Goal: Task Accomplishment & Management: Manage account settings

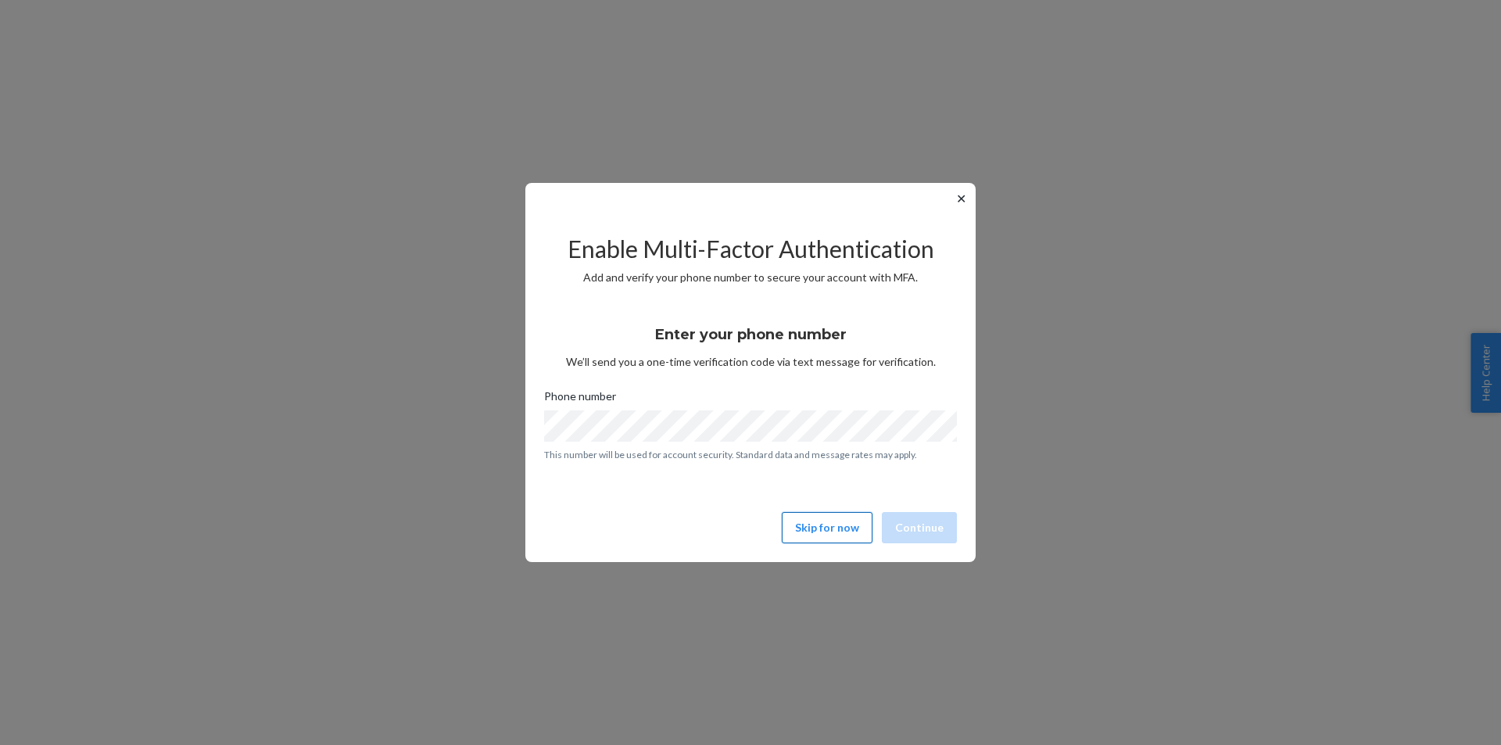
click at [818, 534] on button "Skip for now" at bounding box center [827, 527] width 91 height 31
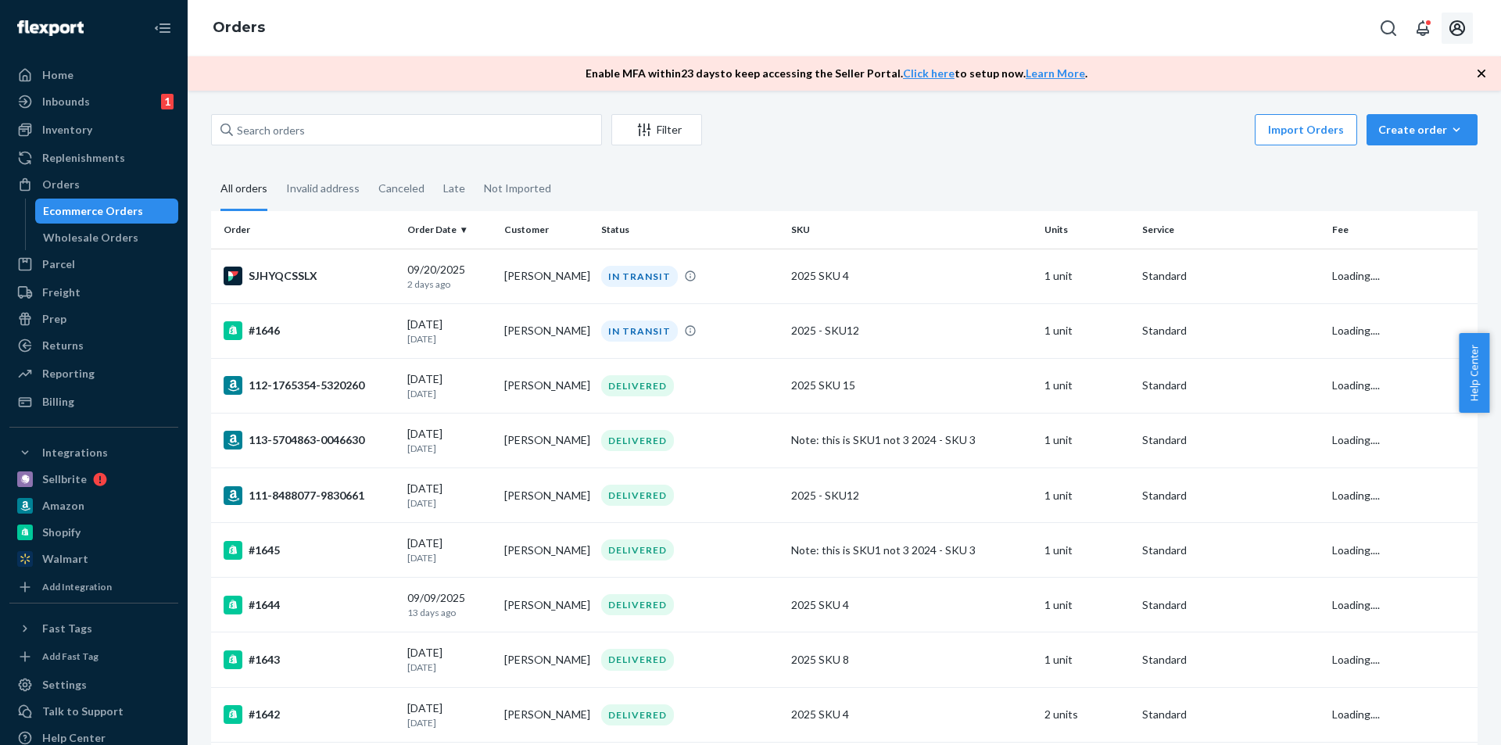
click at [1453, 39] on button "Open account menu" at bounding box center [1456, 28] width 31 height 31
click at [86, 124] on div "Inventory" at bounding box center [67, 130] width 50 height 16
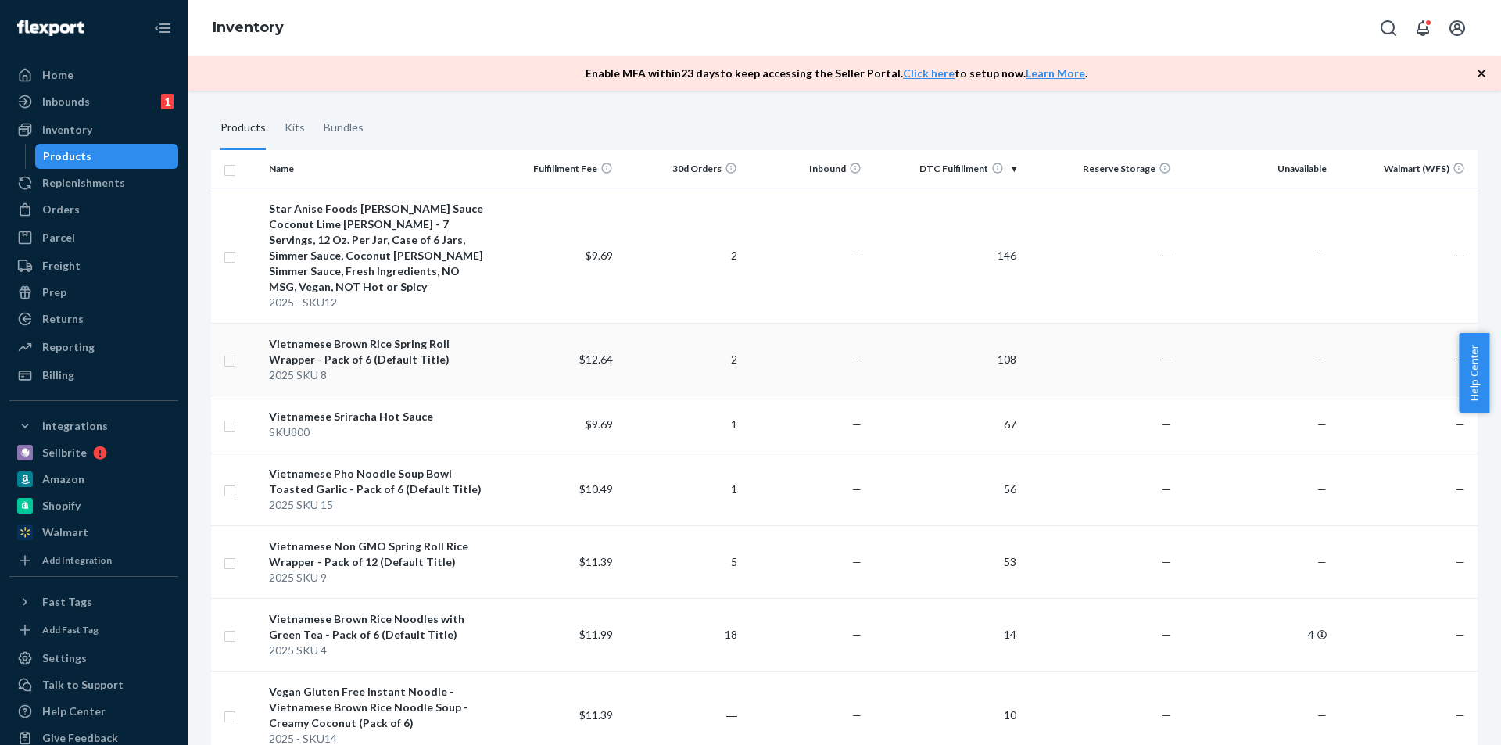
scroll to position [156, 0]
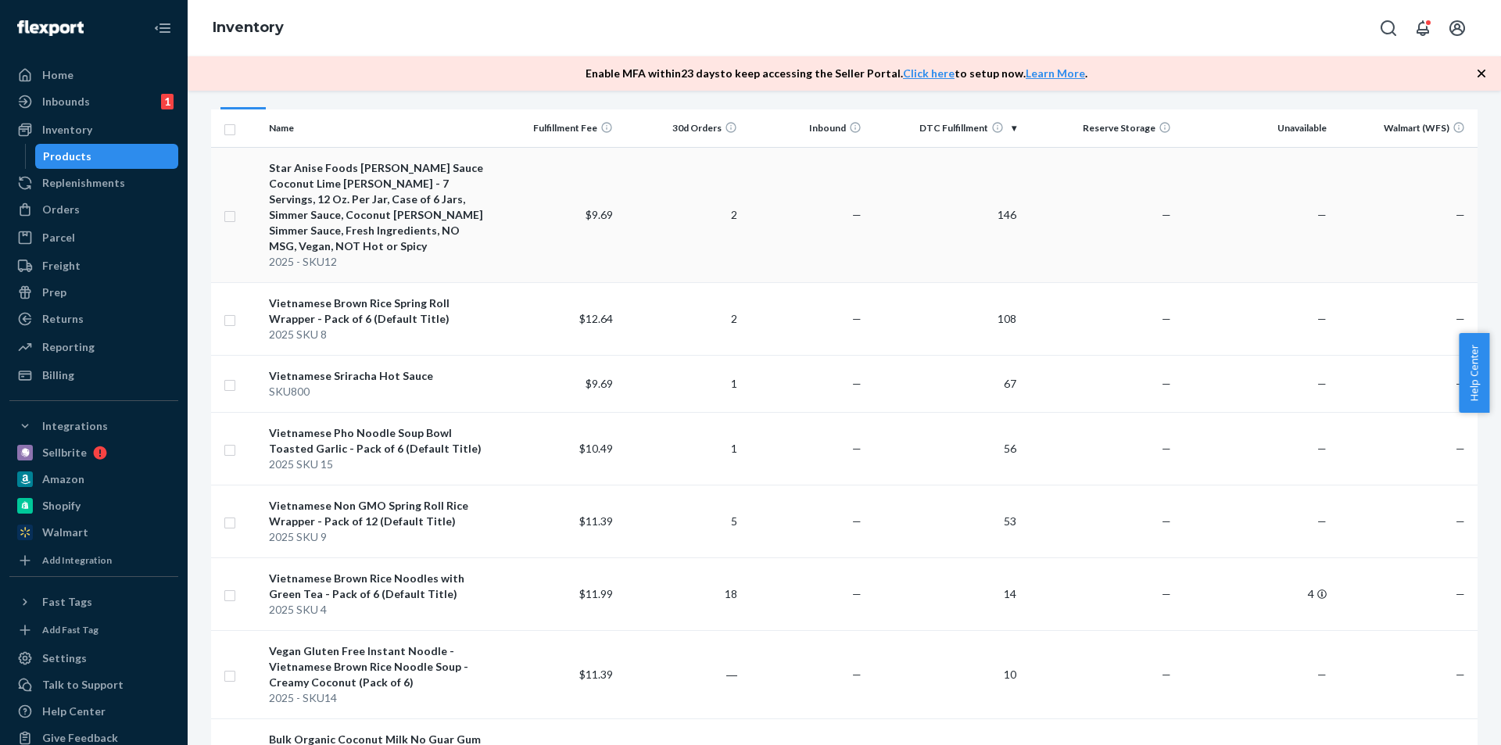
click at [410, 183] on div "Star Anise Foods [PERSON_NAME] Sauce Coconut Lime [PERSON_NAME] - 7 Servings, 1…" at bounding box center [379, 207] width 220 height 94
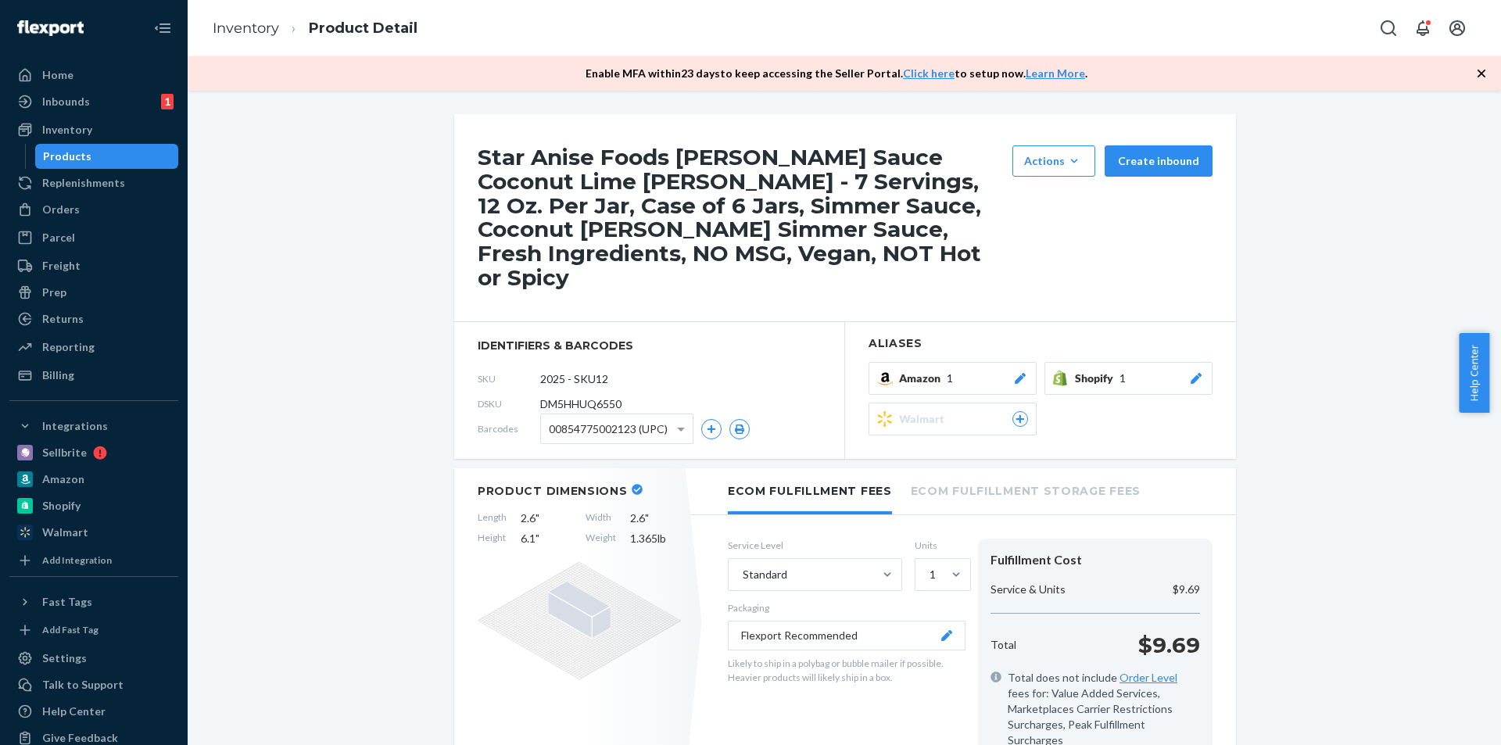
click at [965, 371] on div "Amazon 1" at bounding box center [963, 379] width 129 height 16
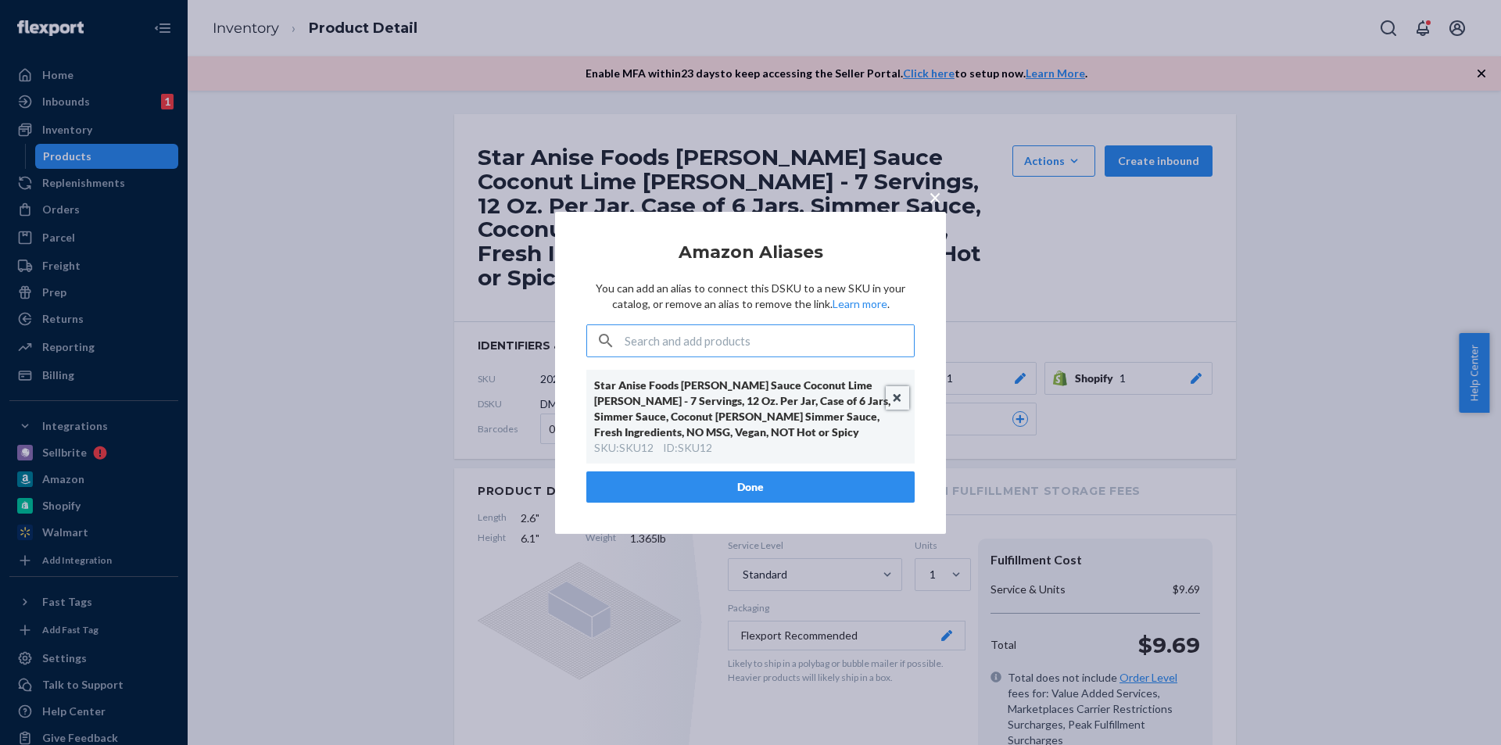
click at [901, 403] on button "Unlink" at bounding box center [897, 397] width 23 height 23
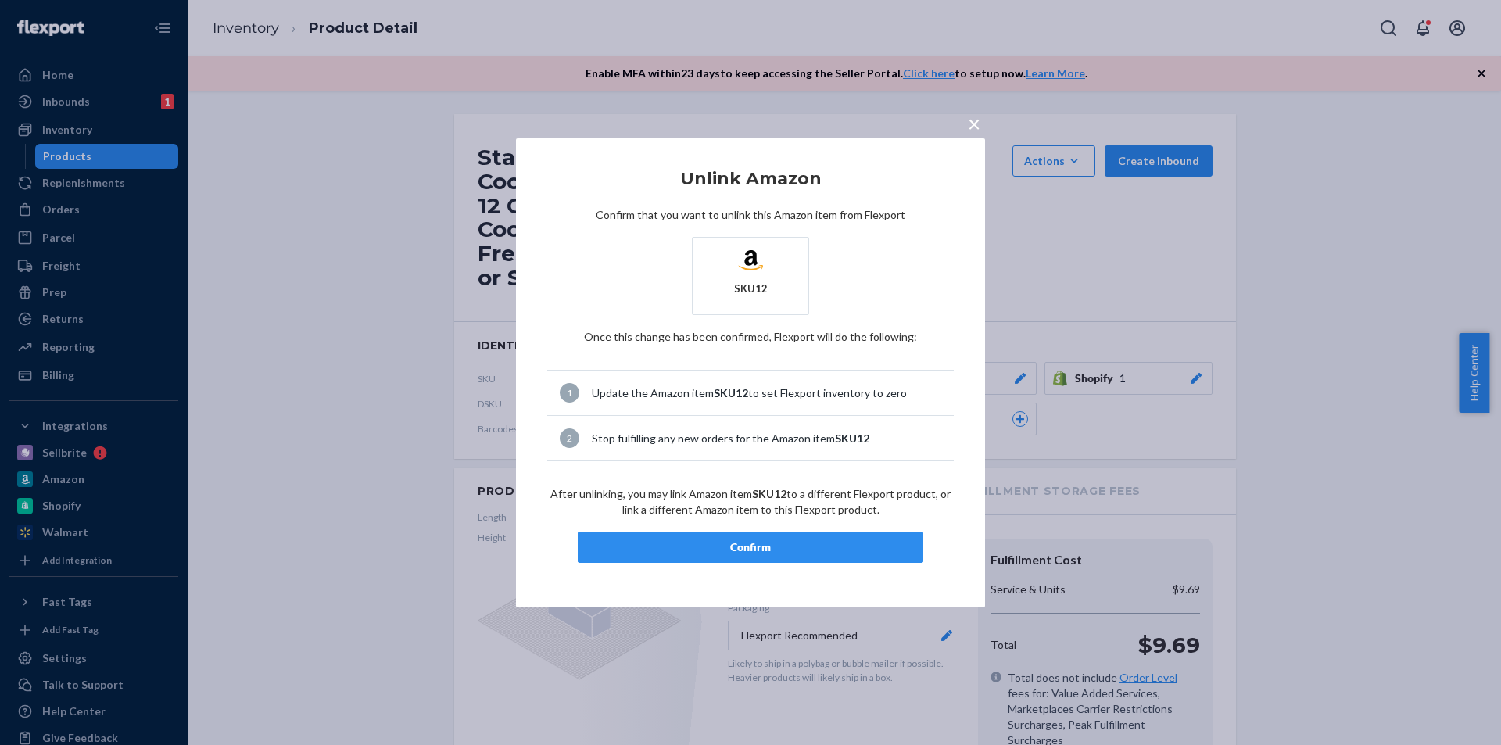
click at [803, 570] on div "× Unlink Amazon Confirm that you want to unlink this Amazon item from Flexport …" at bounding box center [750, 372] width 469 height 469
click at [802, 547] on div "Confirm" at bounding box center [750, 547] width 319 height 16
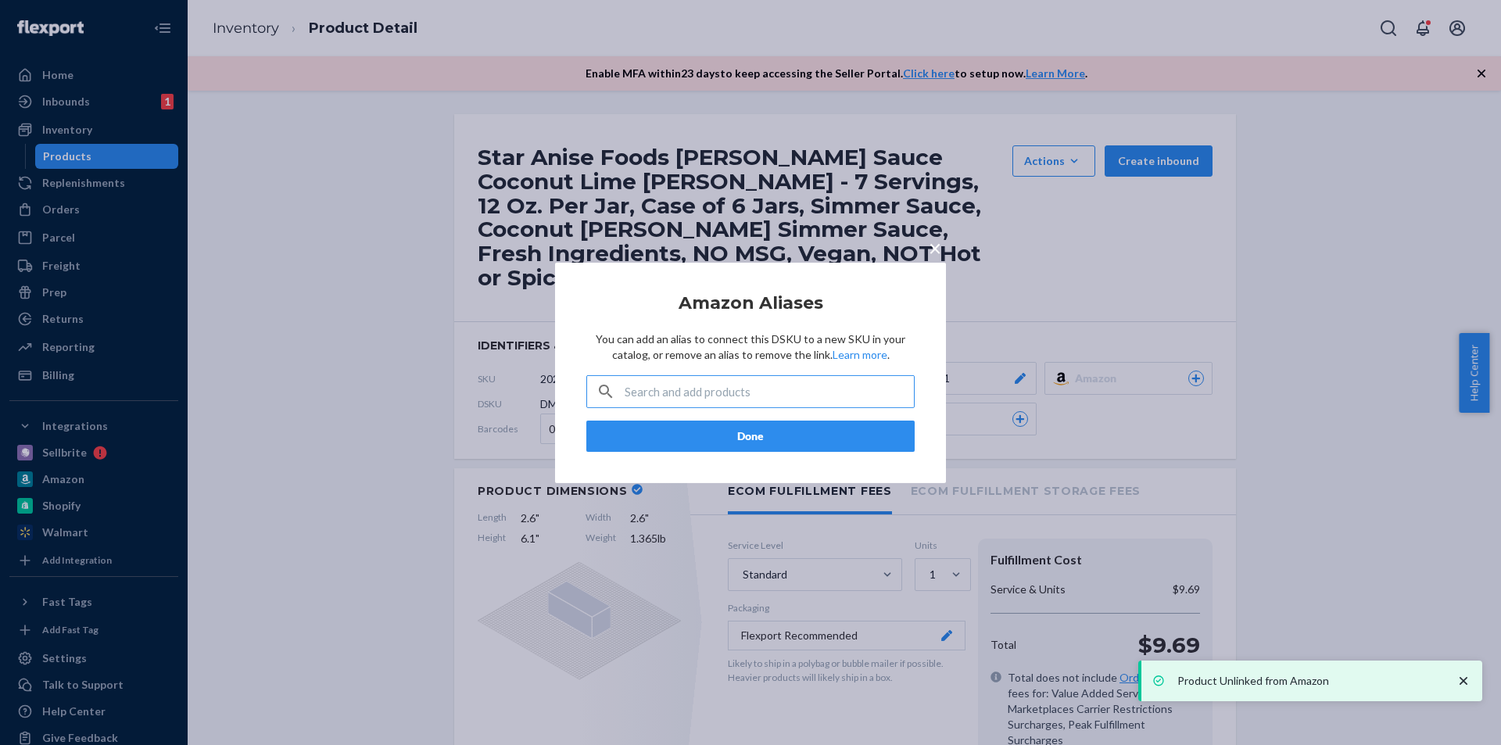
click at [940, 256] on span "×" at bounding box center [935, 247] width 13 height 27
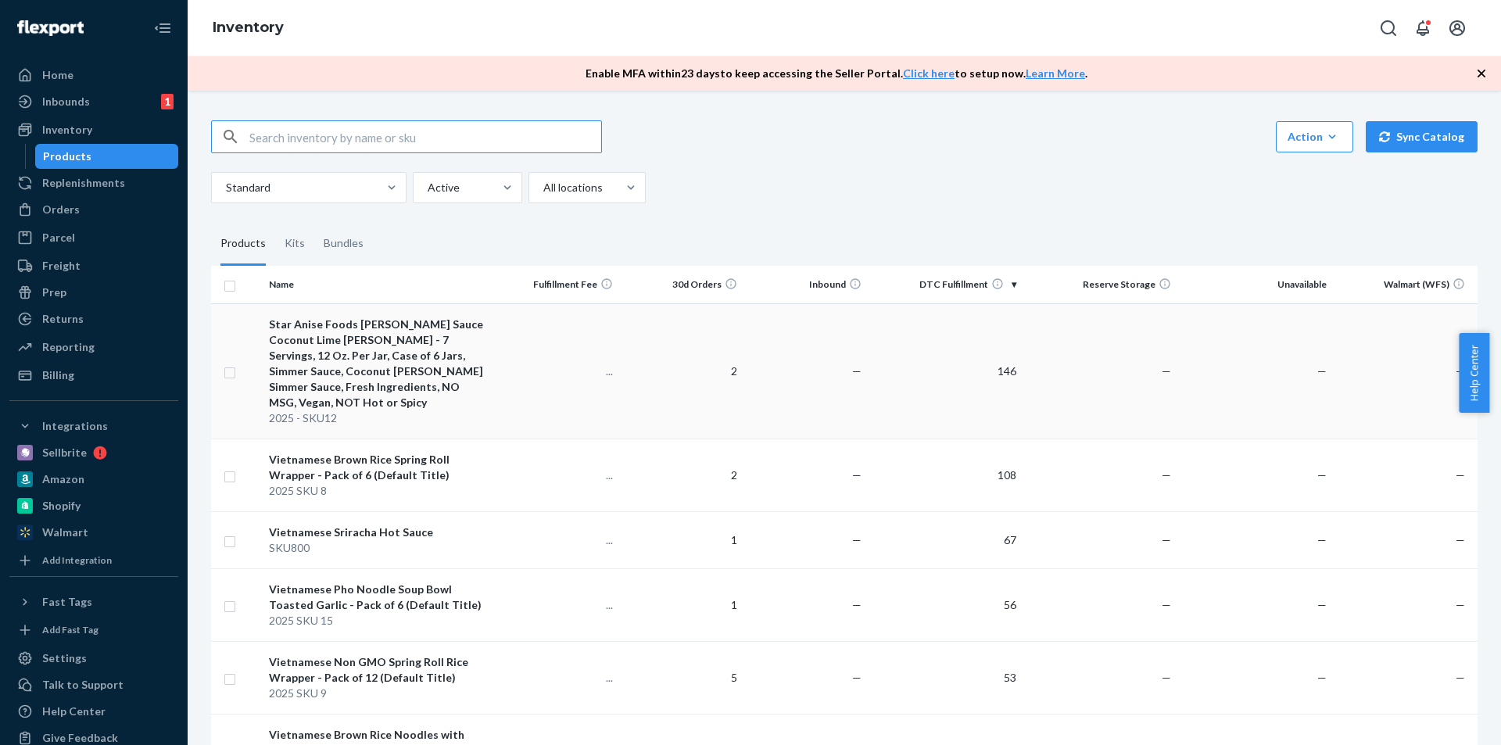
click at [447, 354] on div "Star Anise Foods [PERSON_NAME] Sauce Coconut Lime [PERSON_NAME] - 7 Servings, 1…" at bounding box center [379, 364] width 220 height 94
click at [458, 458] on div "Vietnamese Brown Rice Spring Roll Wrapper - Pack of 6 (Default Title)" at bounding box center [379, 467] width 220 height 31
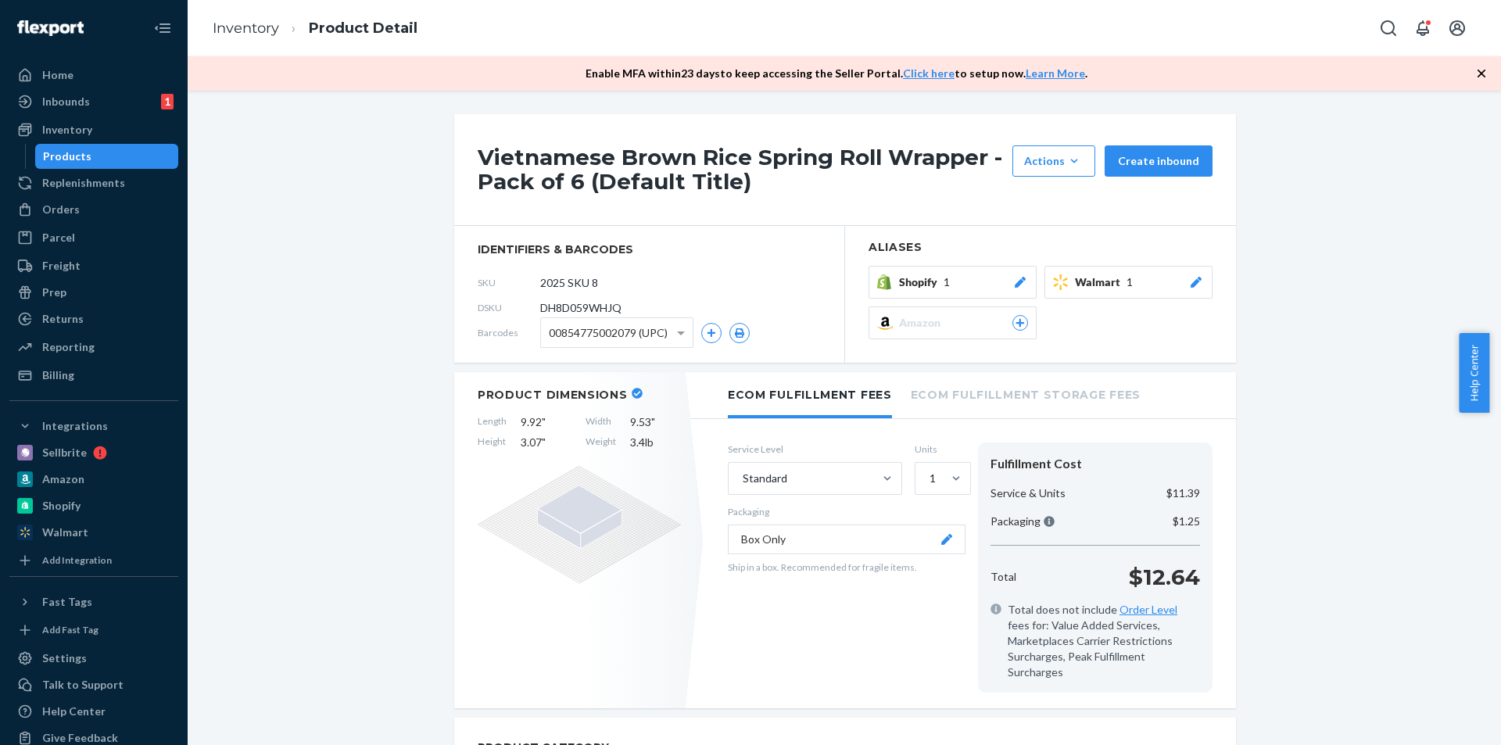
click at [948, 289] on div "Shopify 1" at bounding box center [963, 282] width 129 height 16
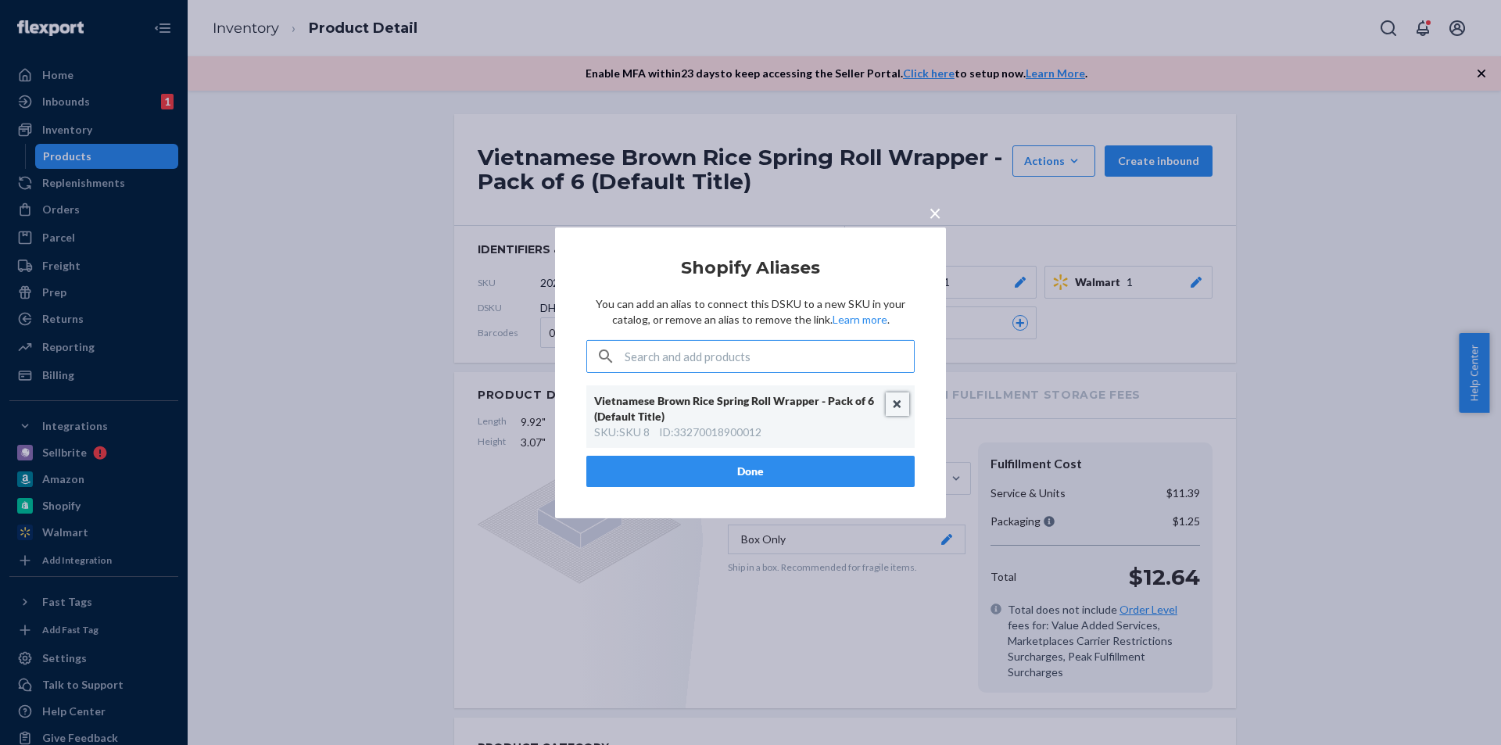
click at [890, 409] on button "Unlink" at bounding box center [897, 403] width 23 height 23
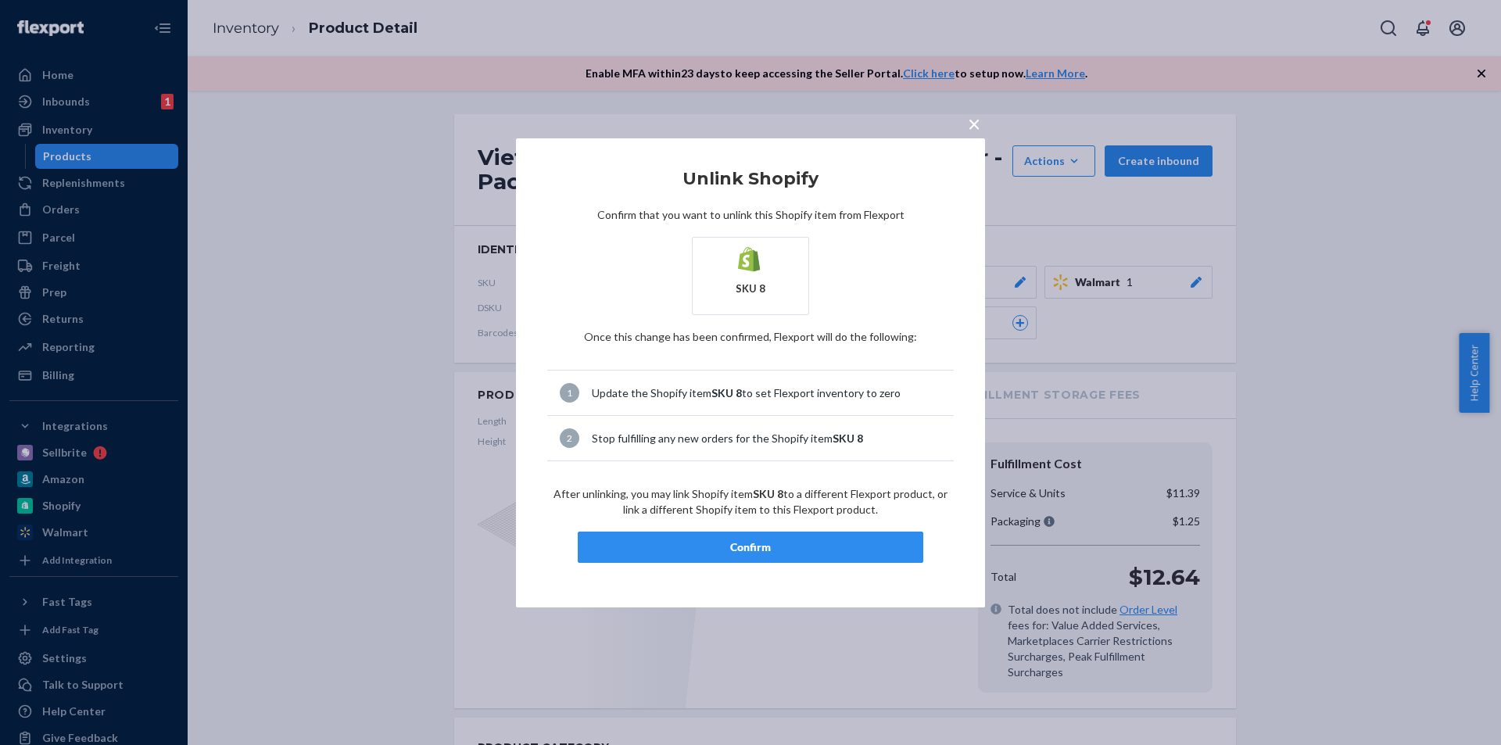
click at [748, 542] on div "Confirm" at bounding box center [750, 547] width 319 height 16
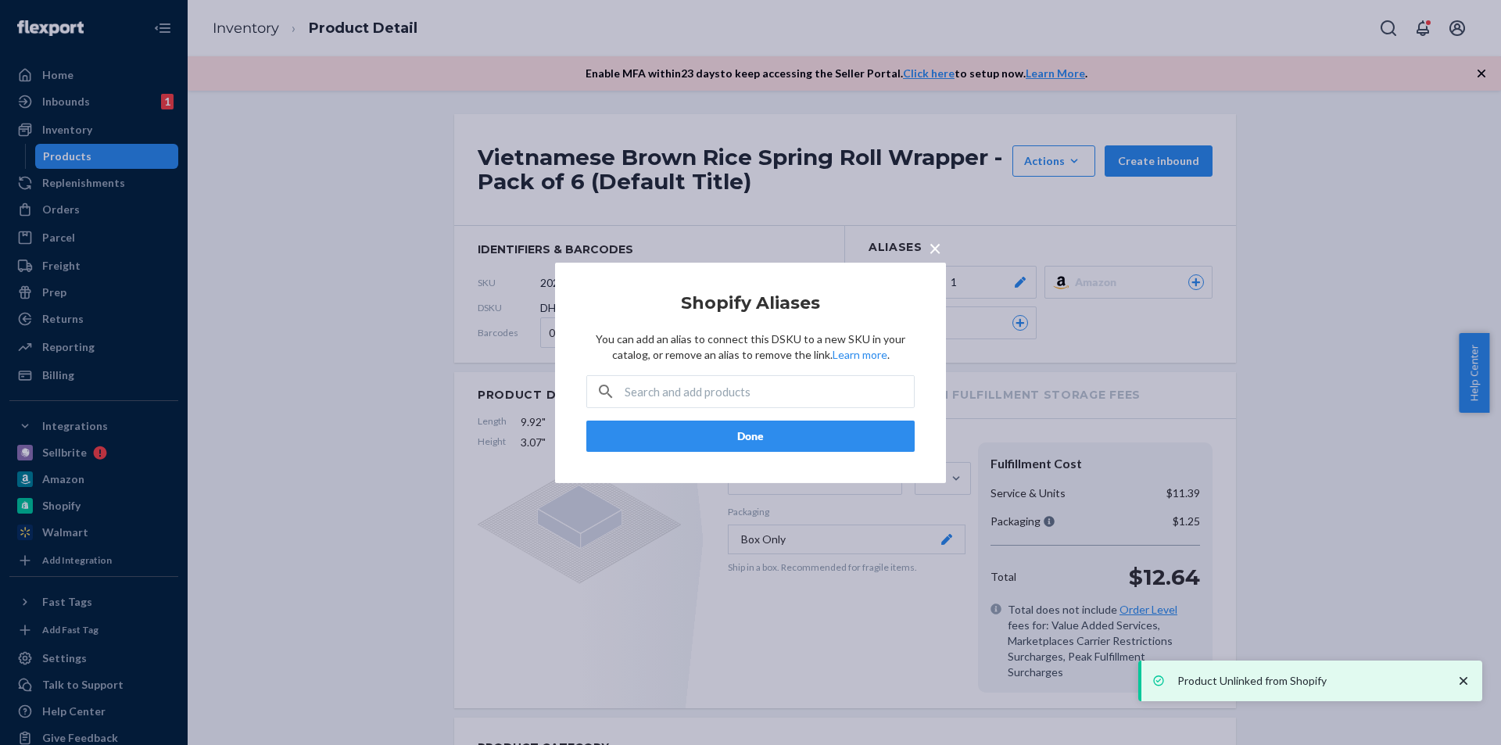
click at [849, 441] on button "Done" at bounding box center [750, 436] width 328 height 31
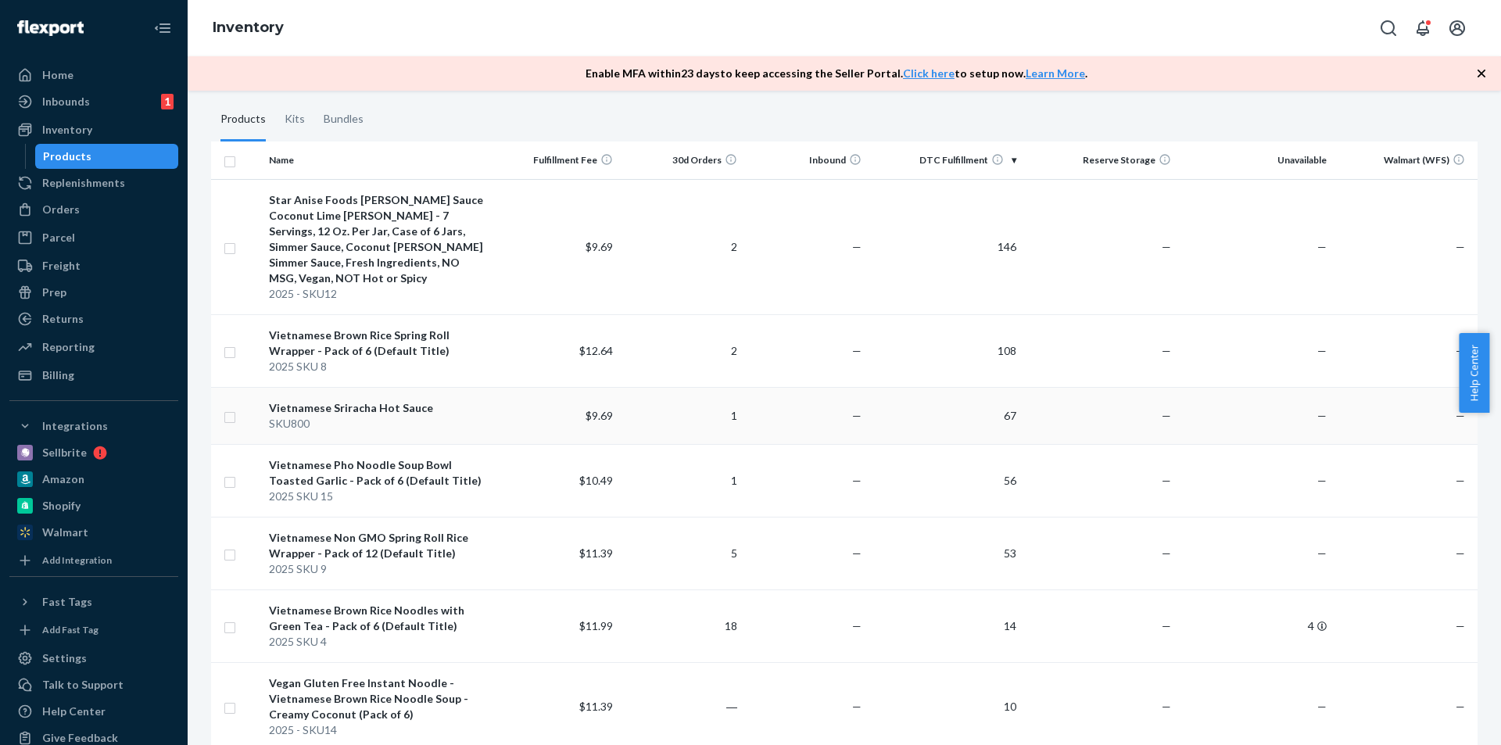
scroll to position [156, 0]
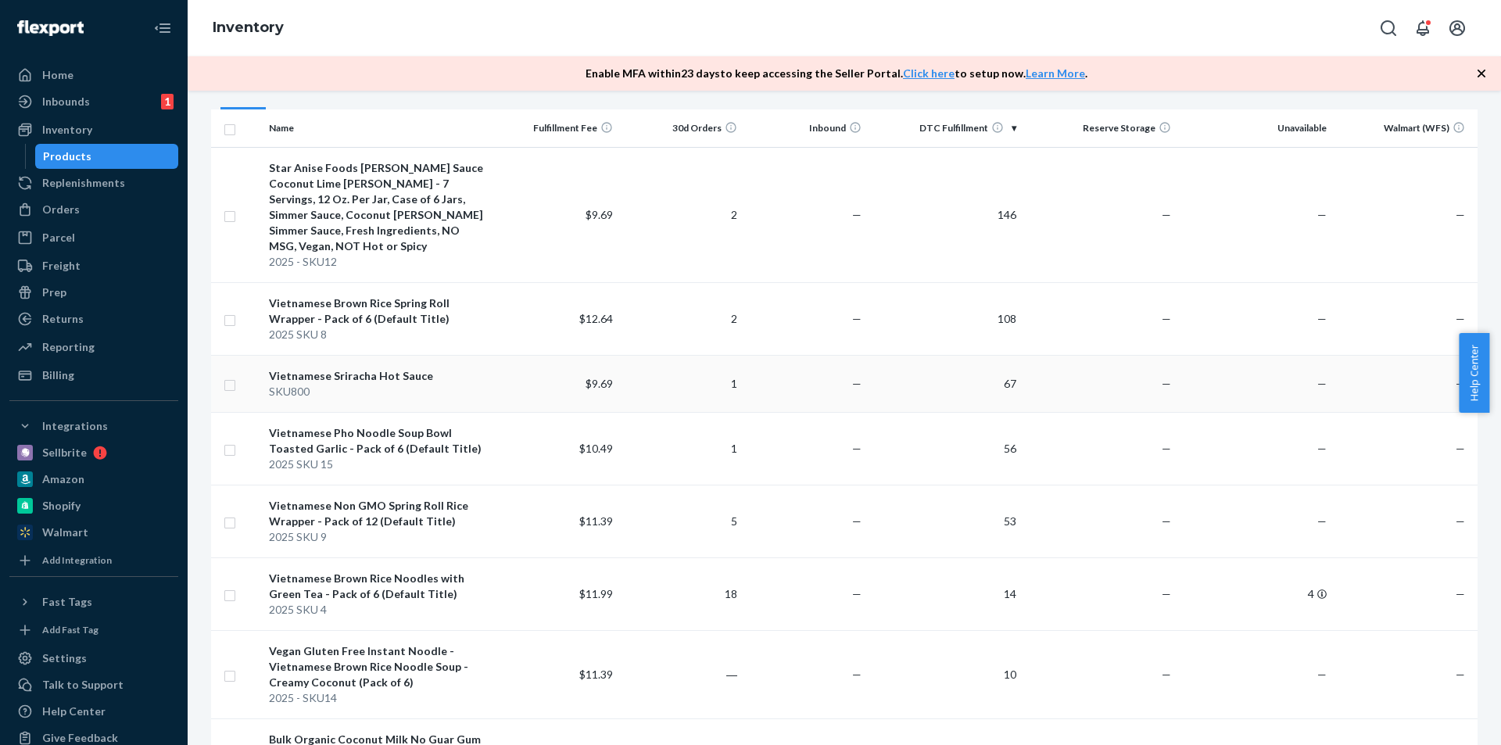
click at [396, 384] on div "SKU800" at bounding box center [379, 392] width 220 height 16
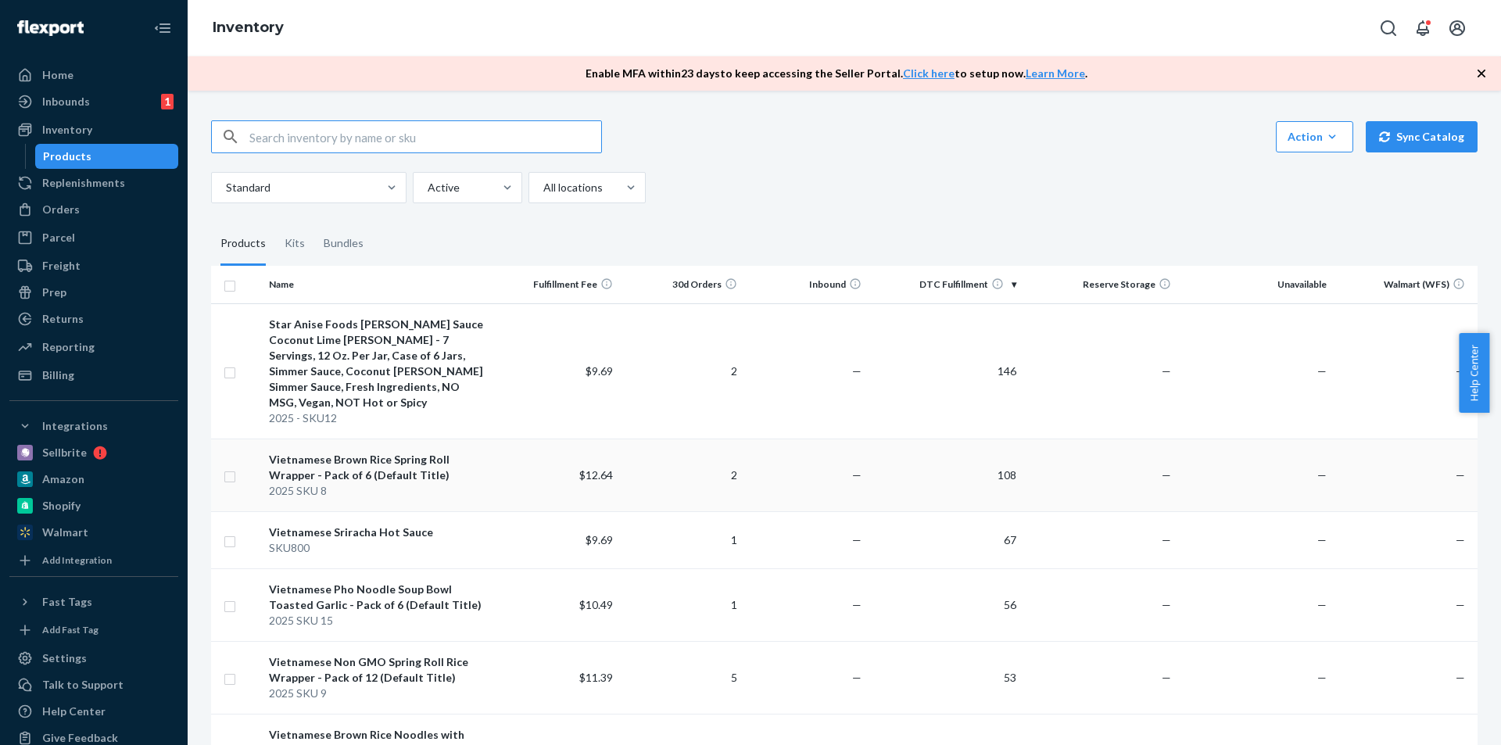
click at [496, 448] on td "$12.64" at bounding box center [558, 475] width 124 height 73
click at [449, 342] on div "Star Anise Foods [PERSON_NAME] Sauce Coconut Lime [PERSON_NAME] - 7 Servings, 1…" at bounding box center [379, 364] width 220 height 94
click at [373, 452] on div "Vietnamese Brown Rice Spring Roll Wrapper - Pack of 6 (Default Title)" at bounding box center [379, 467] width 220 height 31
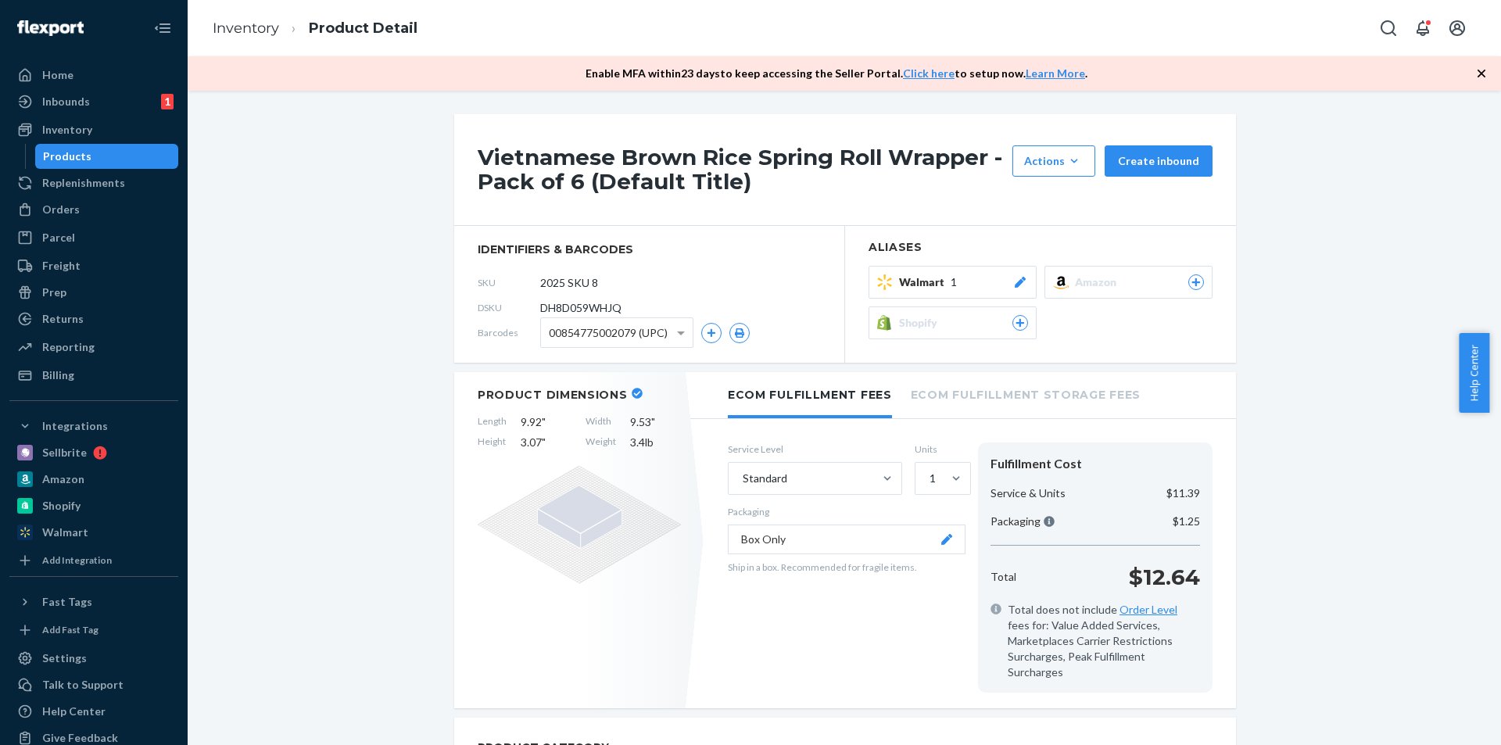
click at [962, 330] on div "Shopify" at bounding box center [963, 323] width 129 height 16
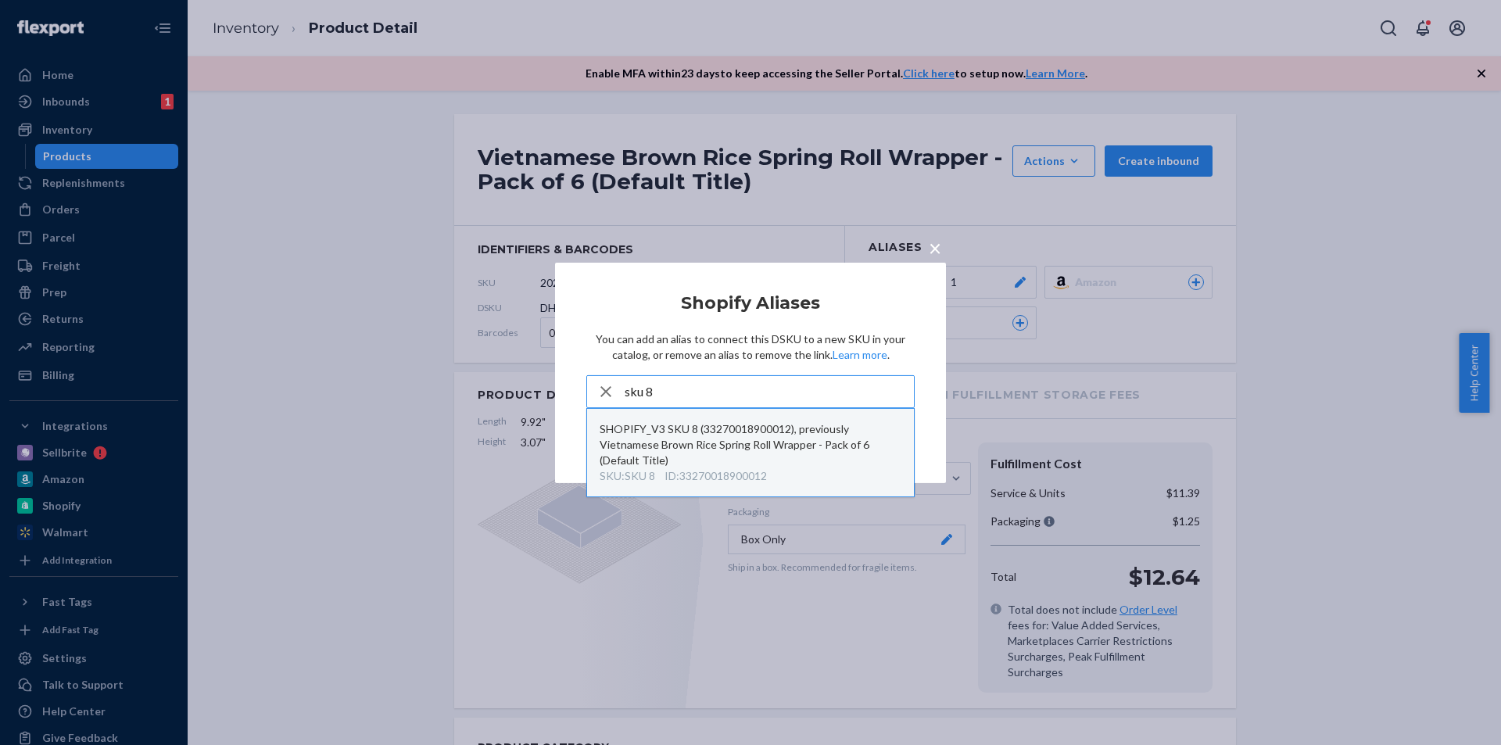
type input "sku 8"
click at [766, 444] on div "SHOPIFY_V3 SKU 8 (33270018900012), previously Vietnamese Brown Rice Spring Roll…" at bounding box center [751, 444] width 302 height 47
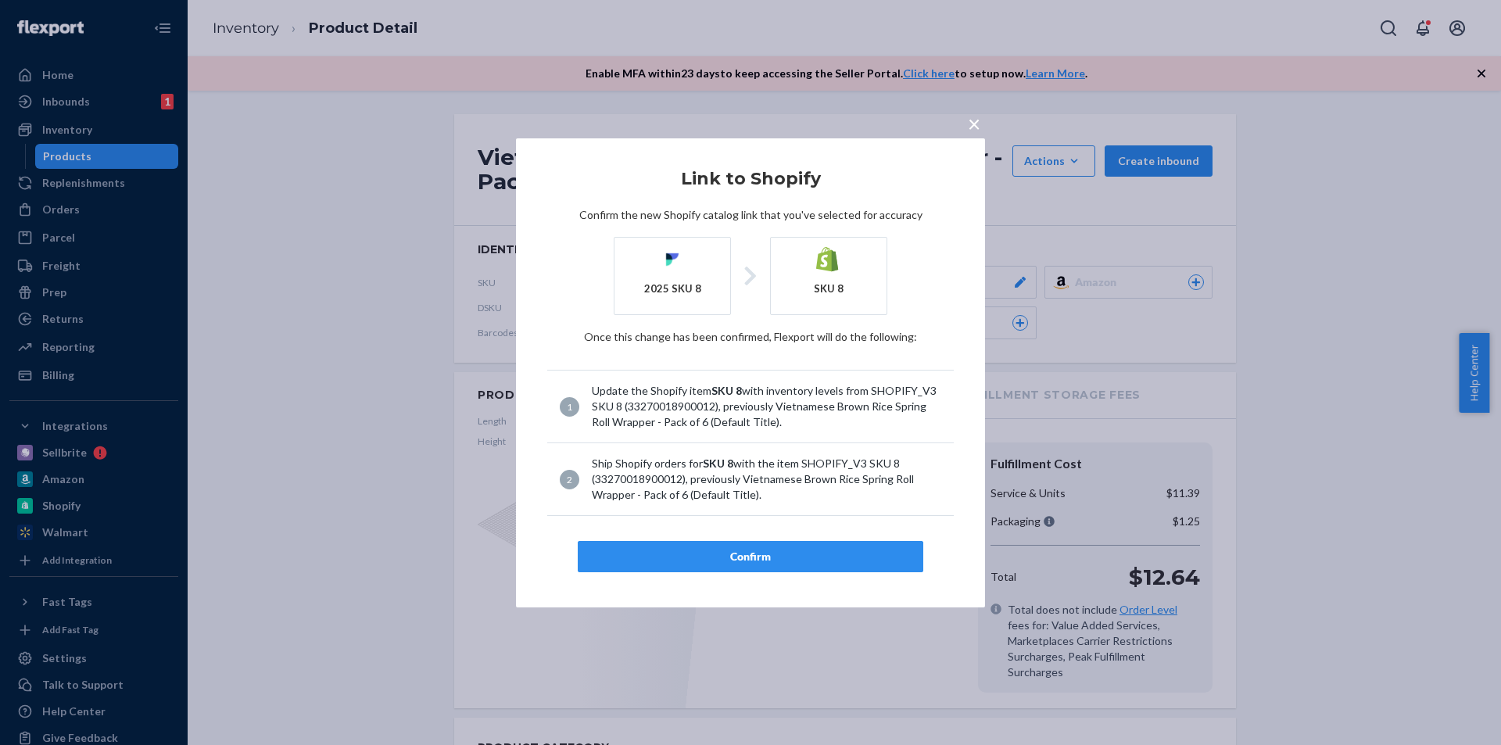
click at [795, 550] on div "Confirm" at bounding box center [750, 557] width 319 height 16
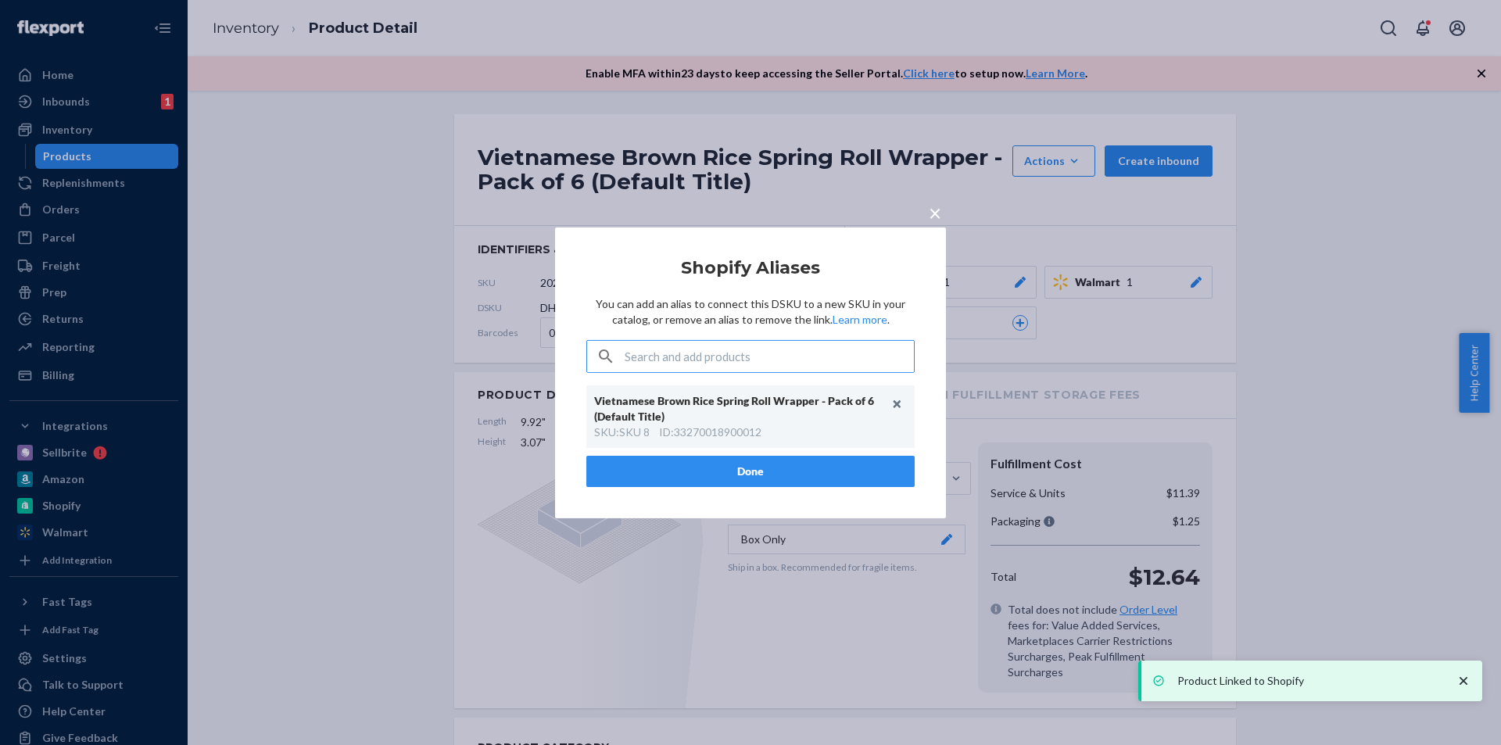
click at [786, 467] on button "Done" at bounding box center [750, 471] width 328 height 31
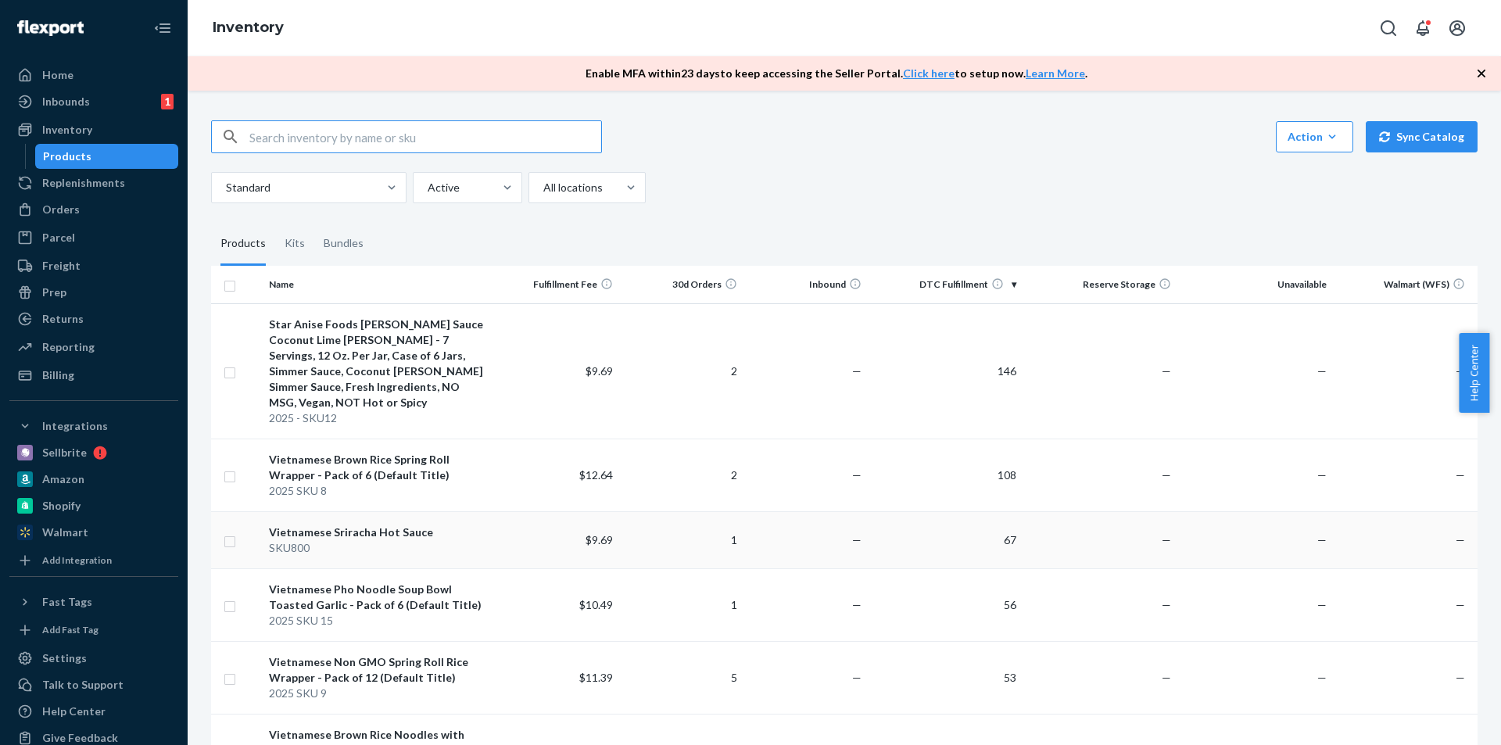
click at [405, 525] on div "Vietnamese Sriracha Hot Sauce" at bounding box center [379, 533] width 220 height 16
click at [474, 585] on div "Vietnamese Pho Noodle Soup Bowl Toasted Garlic - Pack of 6 (Default Title)" at bounding box center [379, 597] width 220 height 31
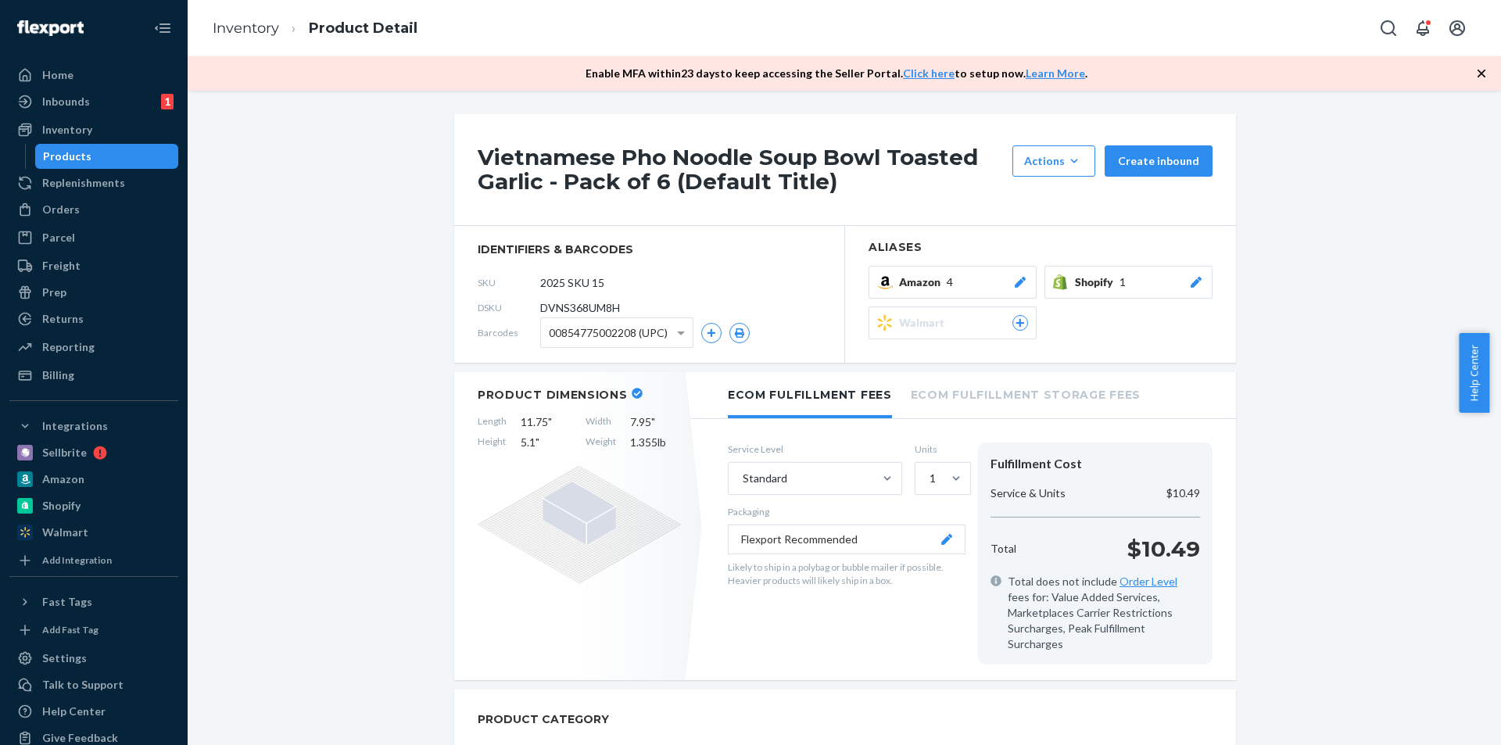
click at [947, 283] on span "4" at bounding box center [950, 282] width 6 height 16
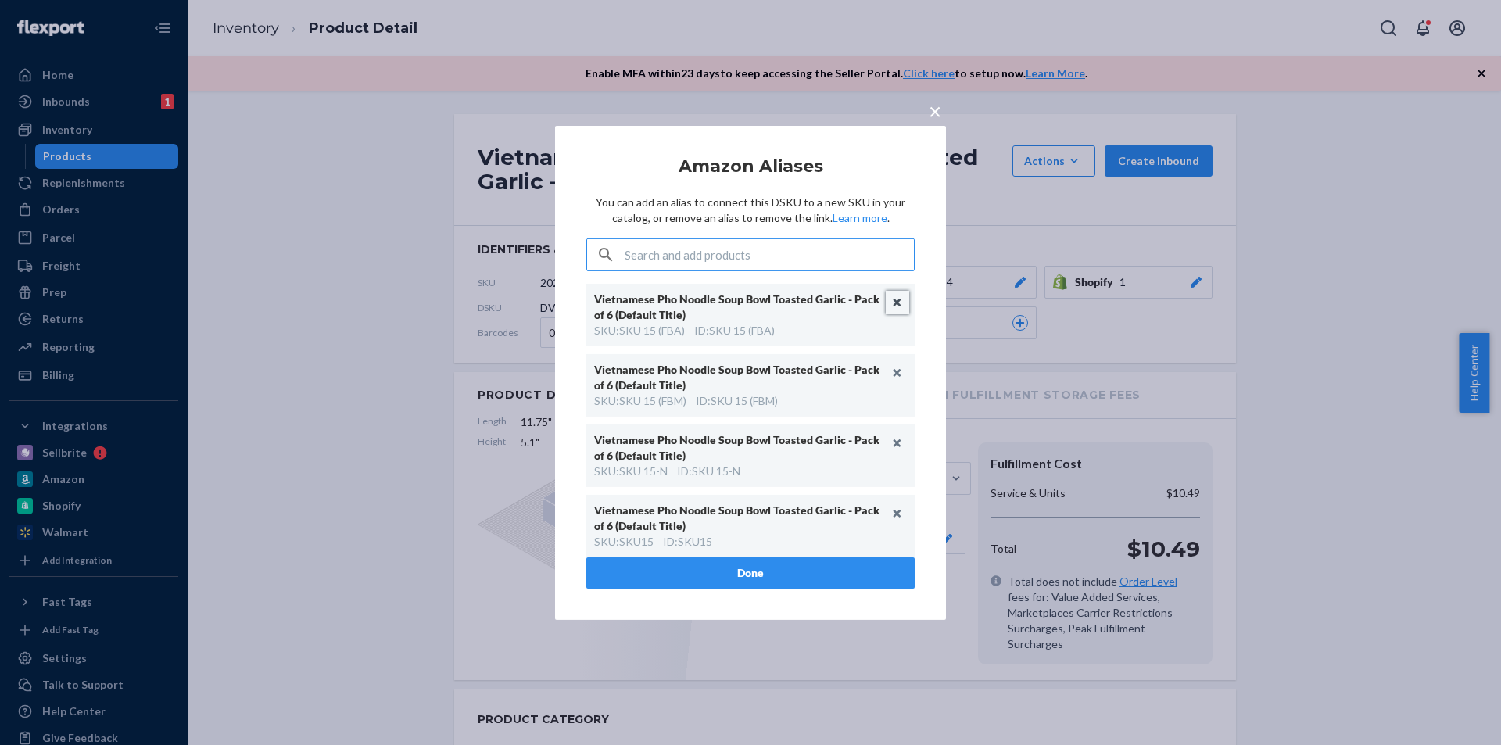
click at [886, 306] on button "Unlink" at bounding box center [897, 302] width 23 height 23
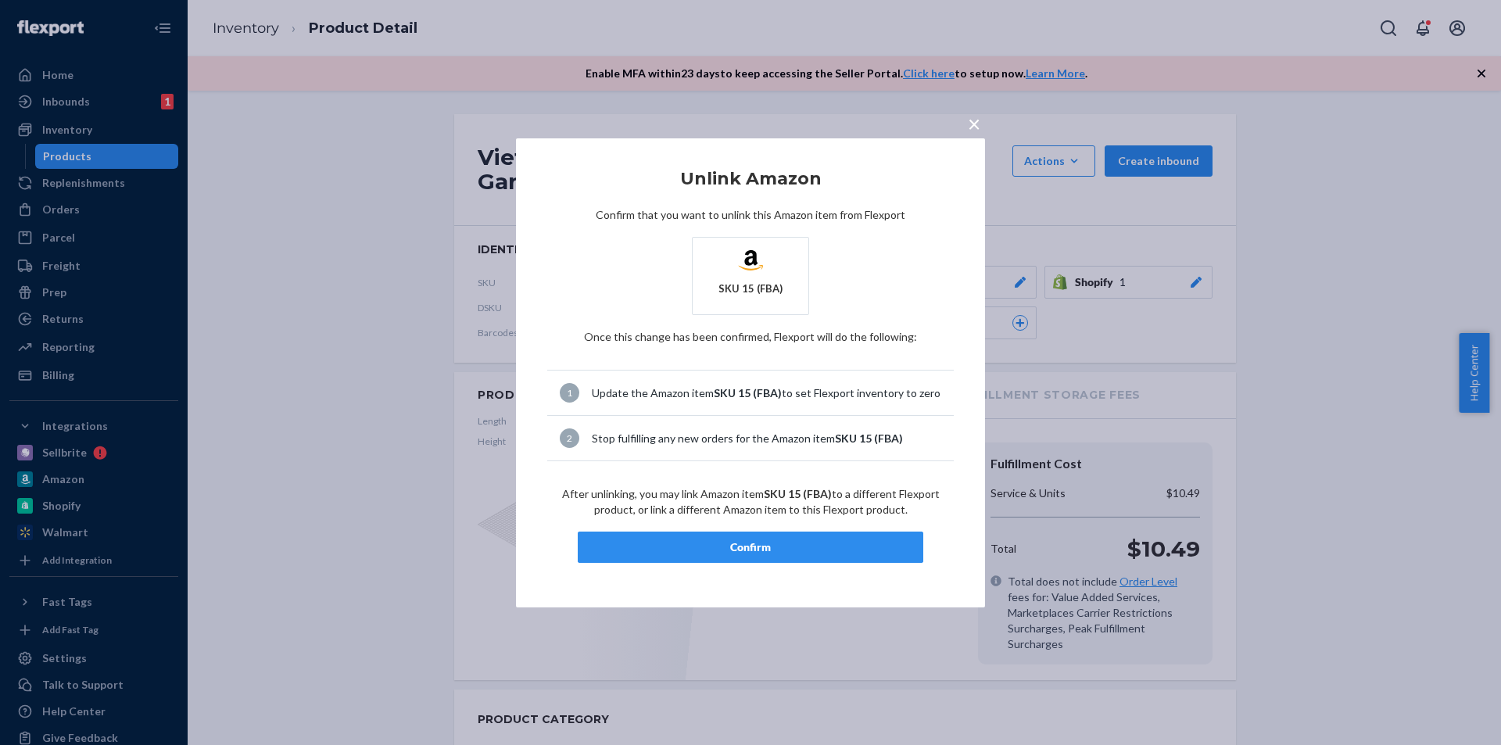
click at [804, 563] on button "Confirm" at bounding box center [751, 547] width 346 height 31
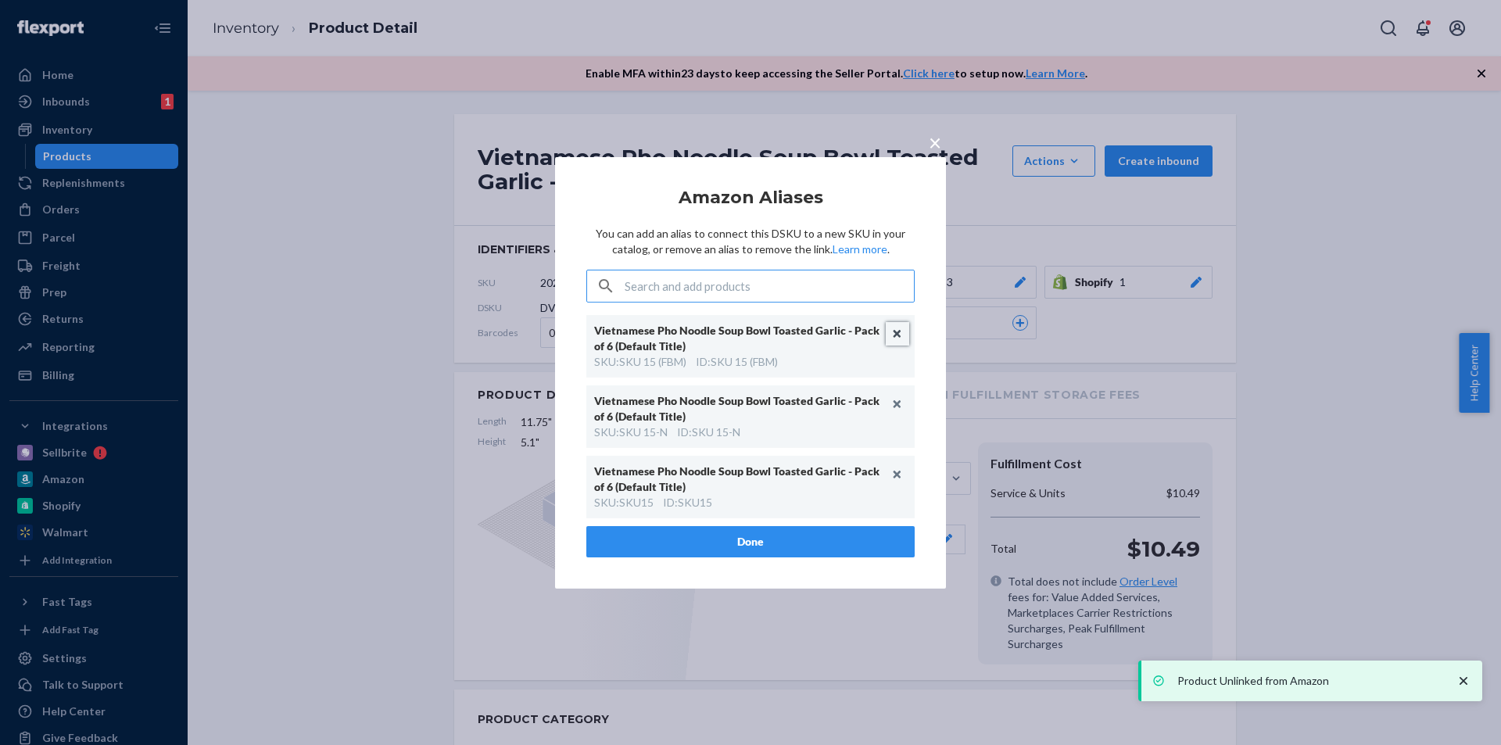
click at [899, 330] on button "Unlink" at bounding box center [897, 333] width 23 height 23
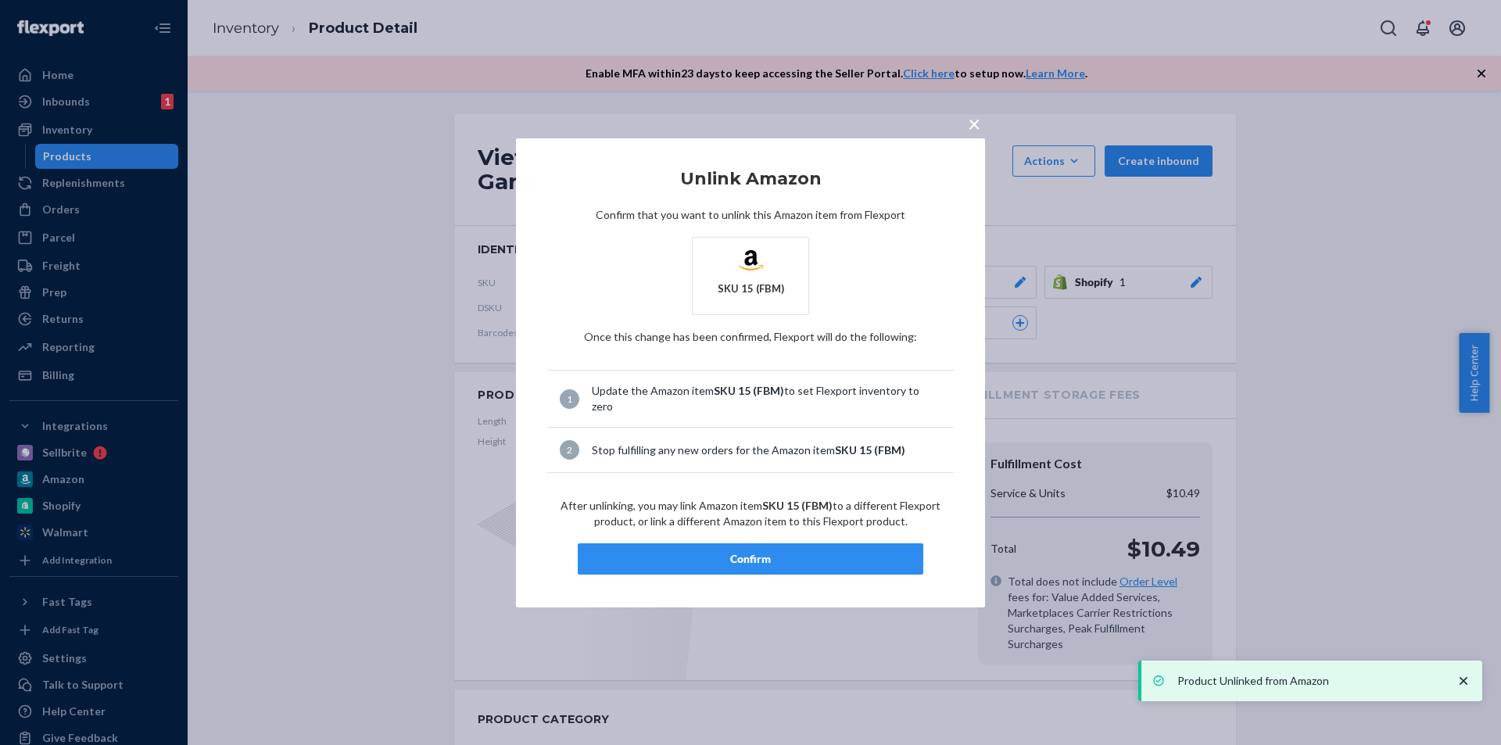
click at [857, 551] on div "Confirm" at bounding box center [750, 559] width 319 height 16
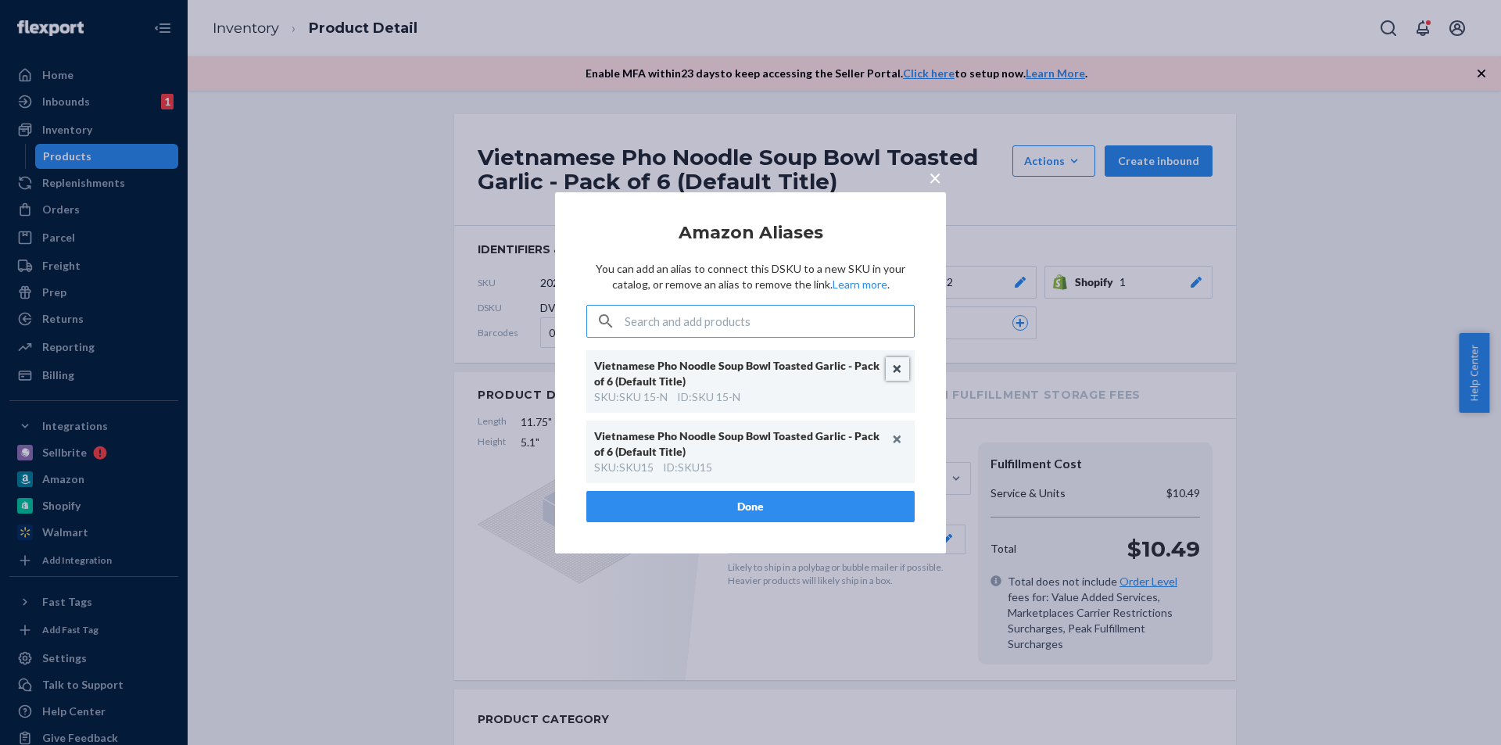
click at [894, 371] on button "Unlink" at bounding box center [897, 368] width 23 height 23
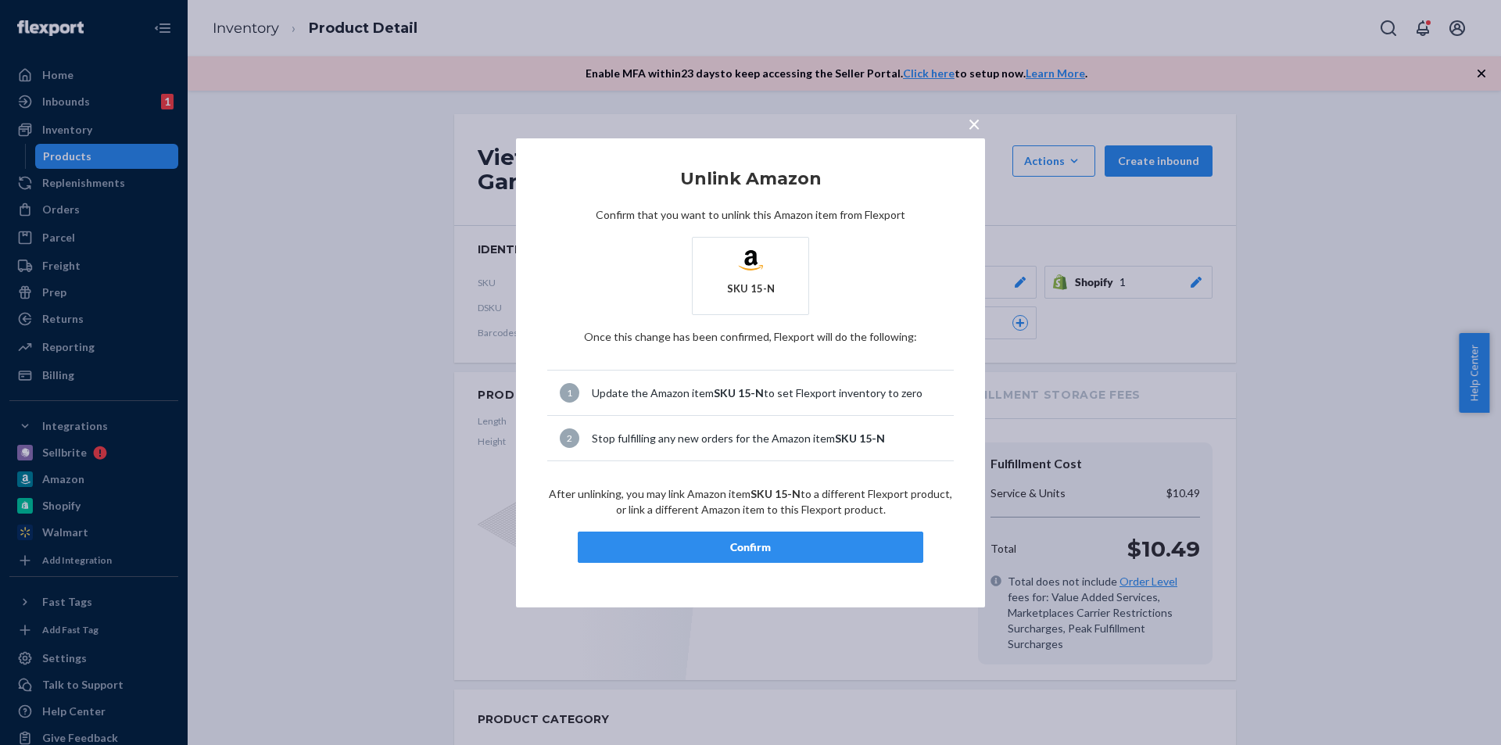
click at [807, 538] on button "Confirm" at bounding box center [751, 547] width 346 height 31
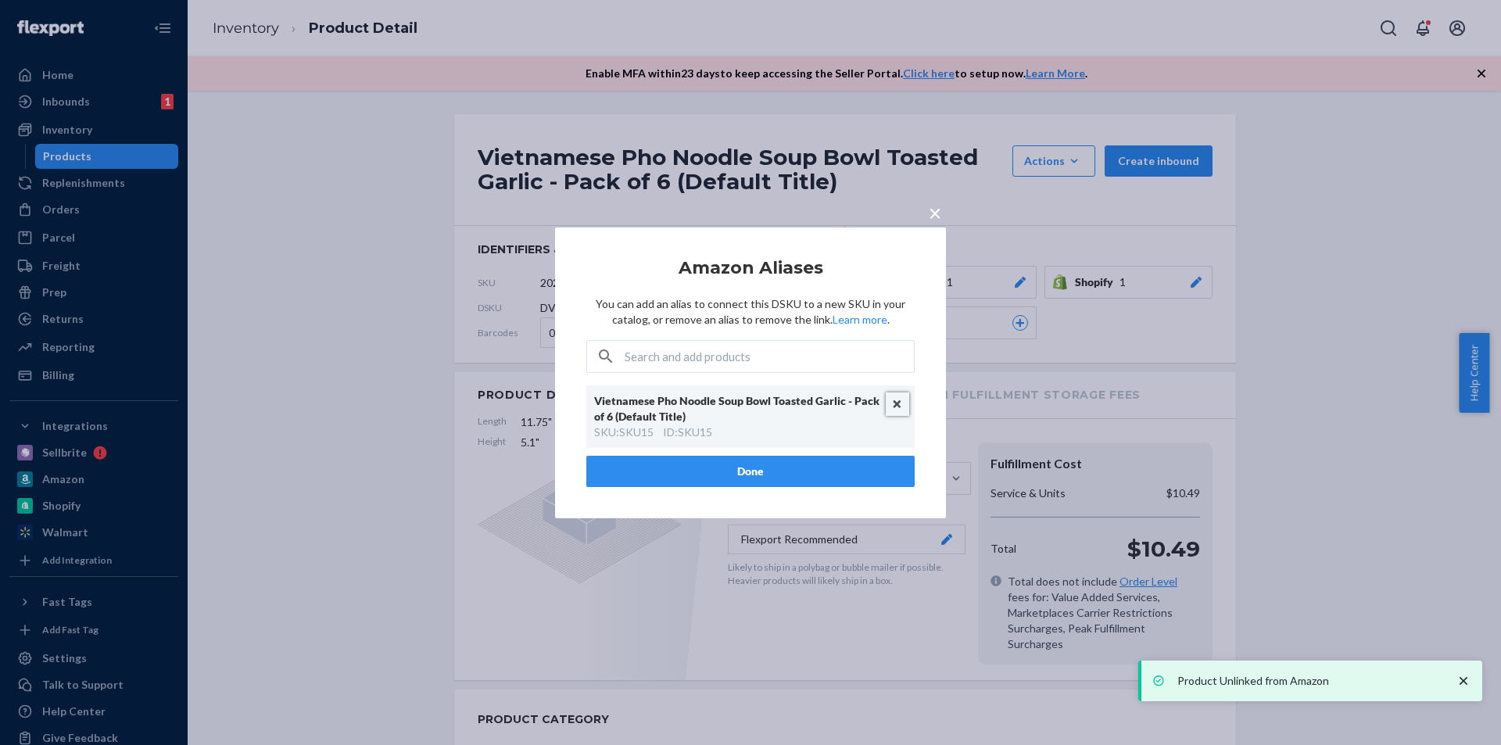
click at [900, 405] on button "Unlink" at bounding box center [897, 403] width 23 height 23
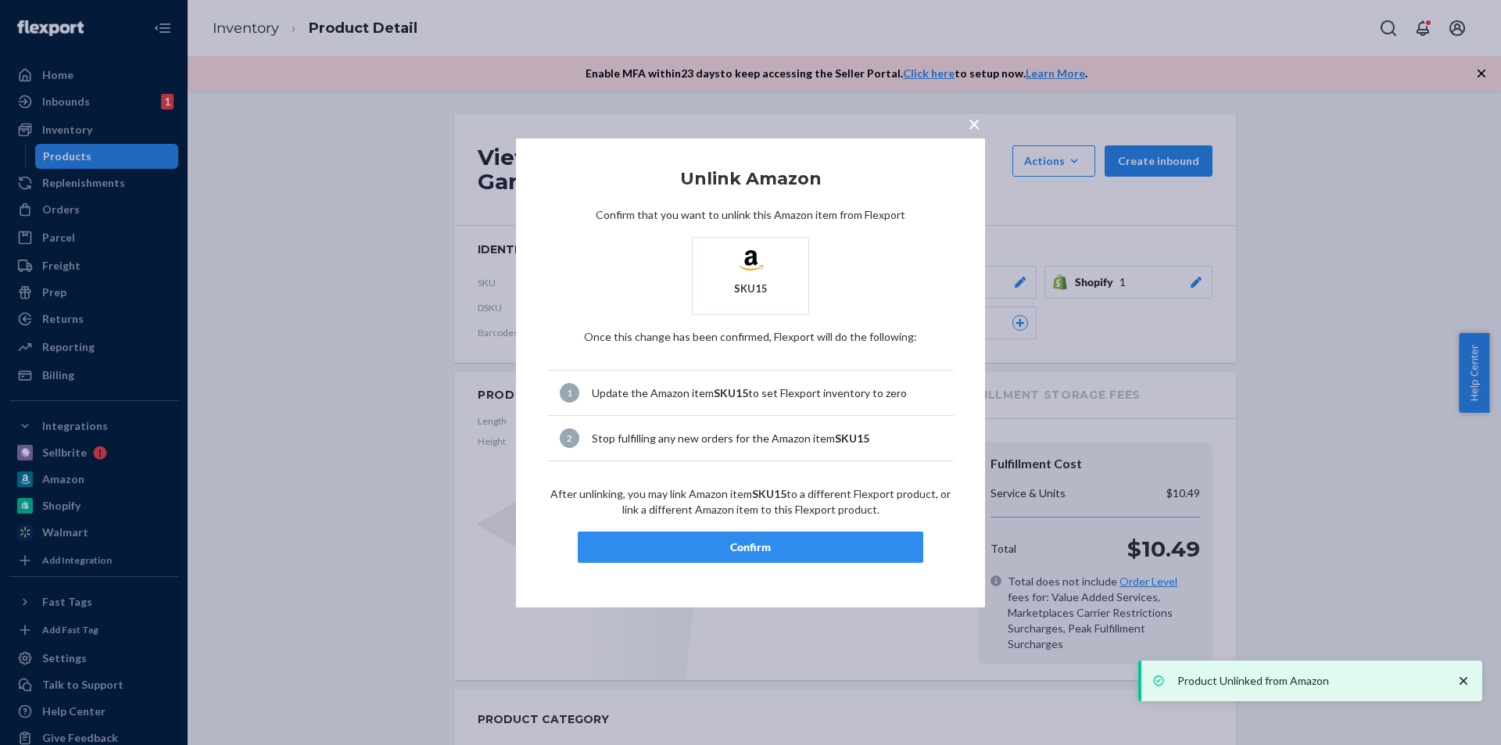
click at [856, 544] on div "Confirm" at bounding box center [750, 547] width 319 height 16
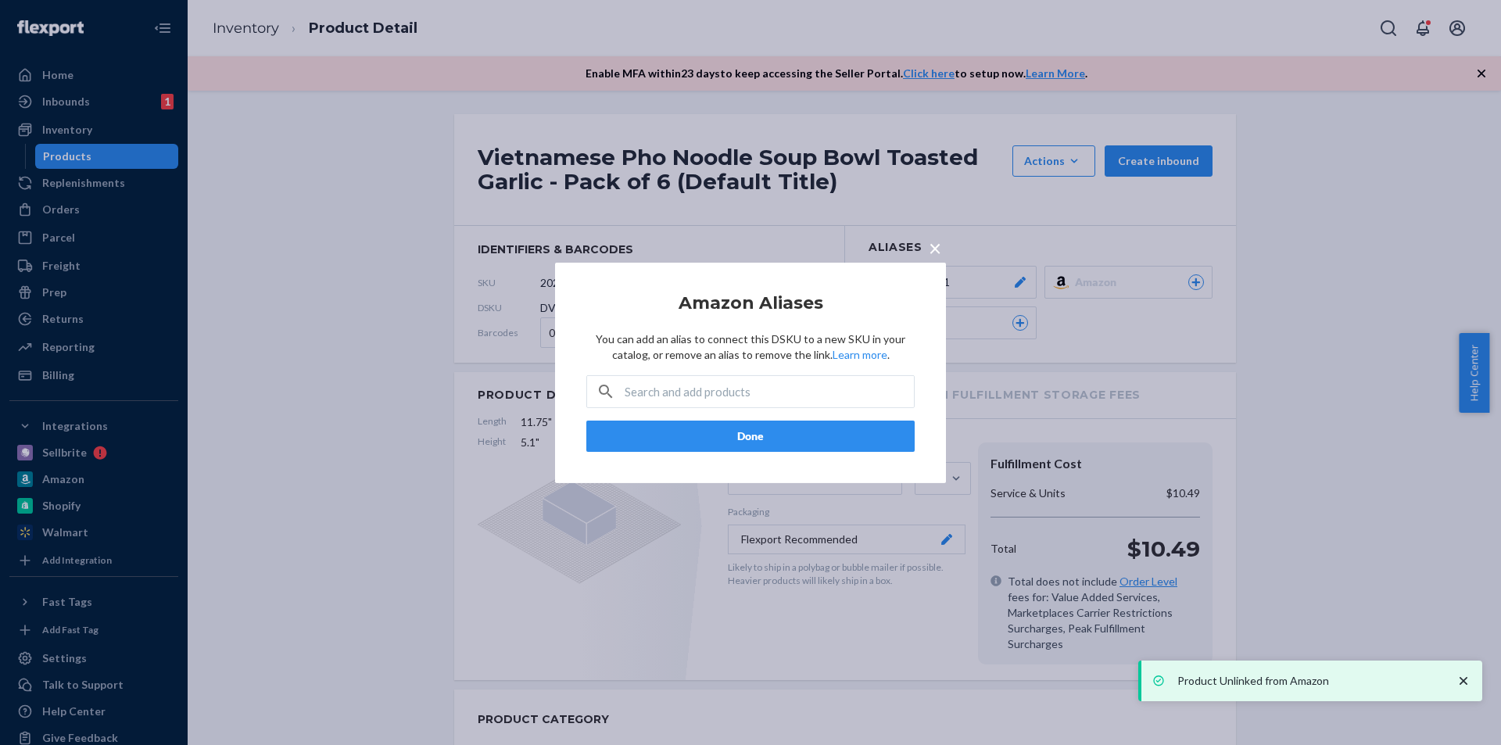
click at [788, 428] on button "Done" at bounding box center [750, 436] width 328 height 31
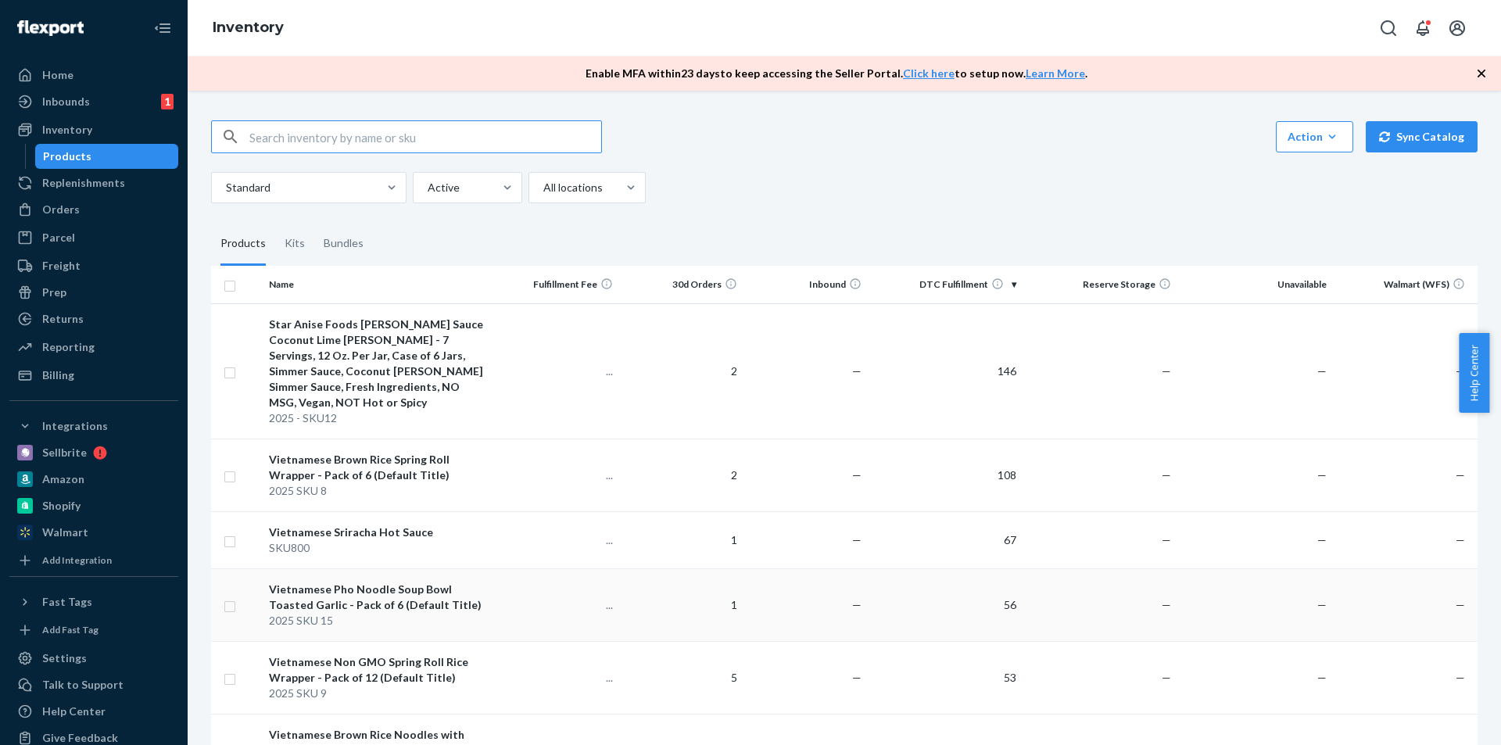
scroll to position [78, 0]
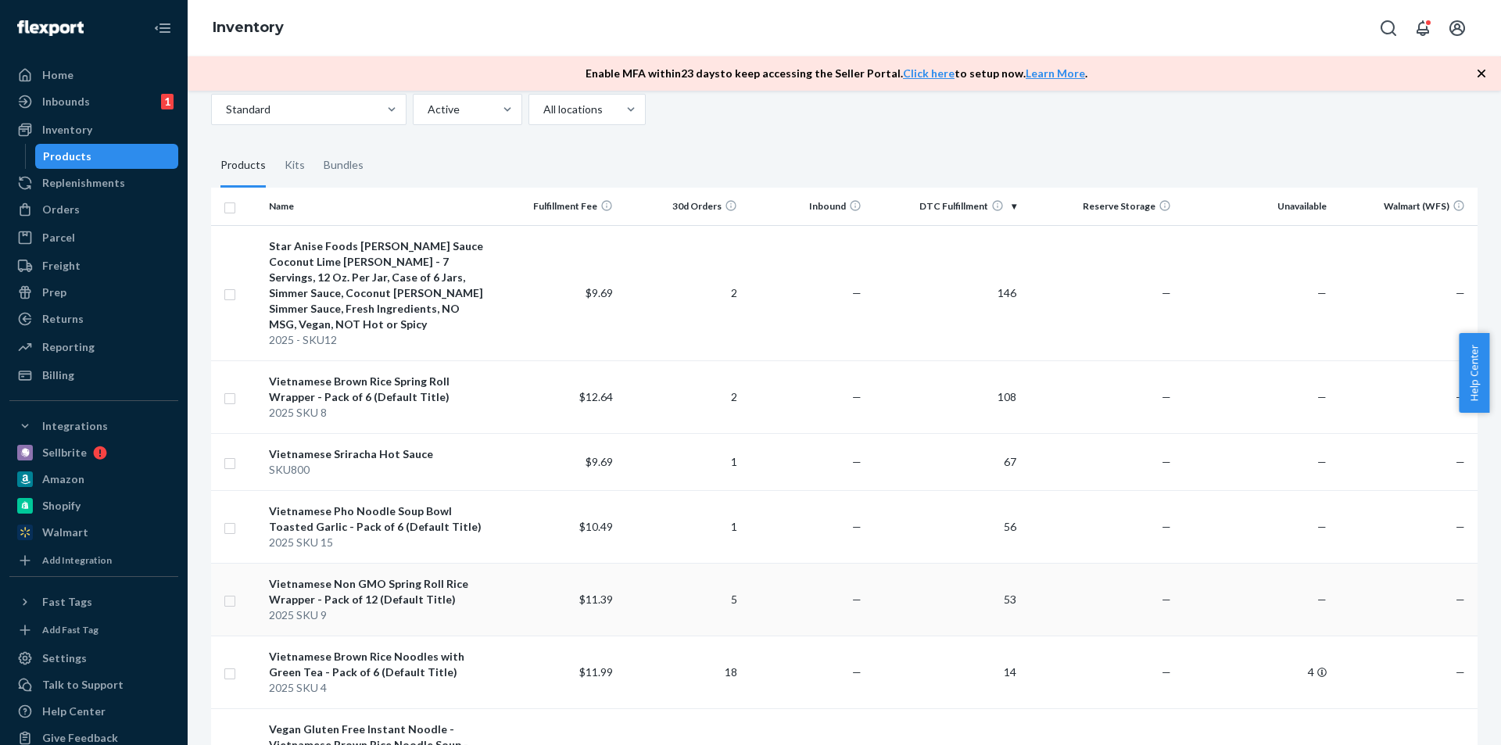
click at [502, 569] on td "$11.39" at bounding box center [558, 599] width 124 height 73
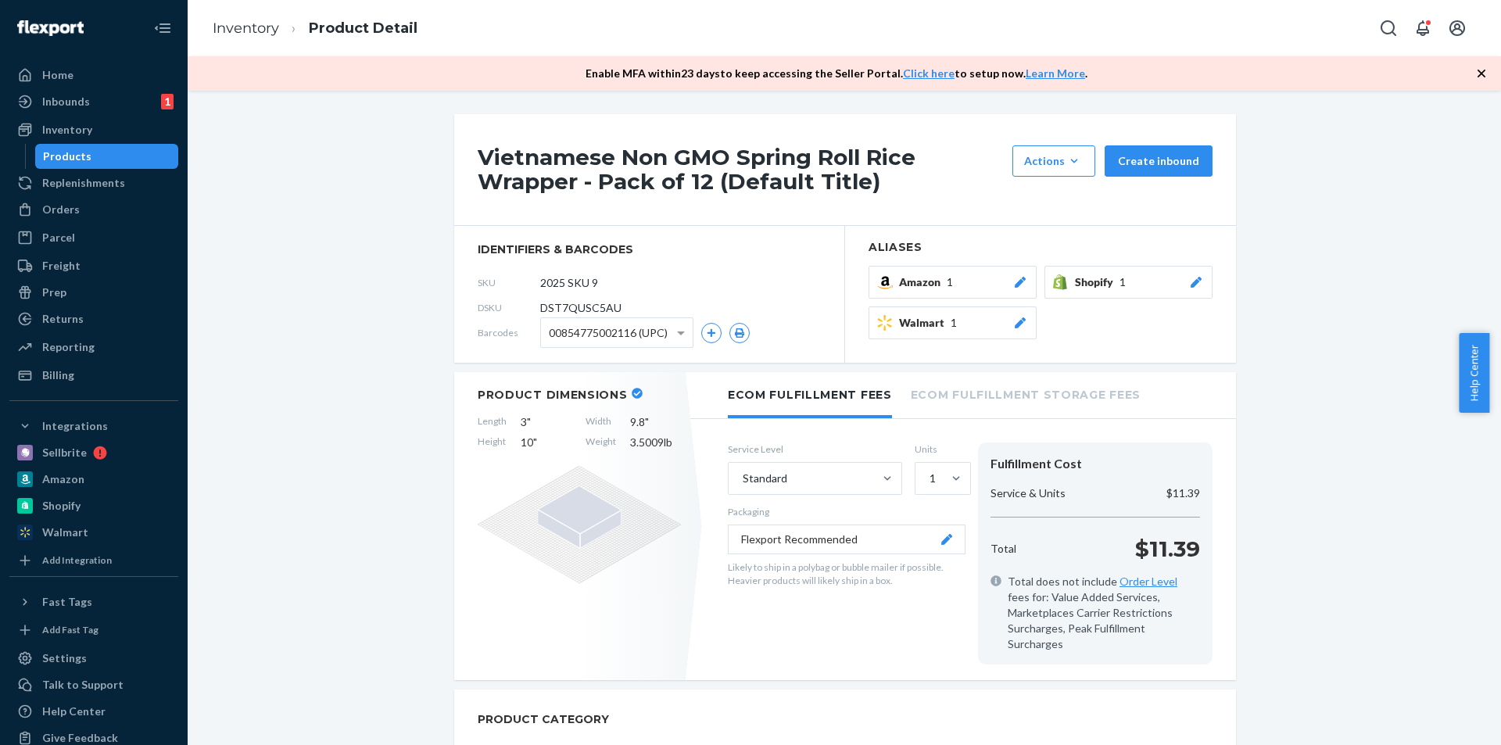
click at [951, 277] on div "Amazon 1" at bounding box center [963, 282] width 129 height 16
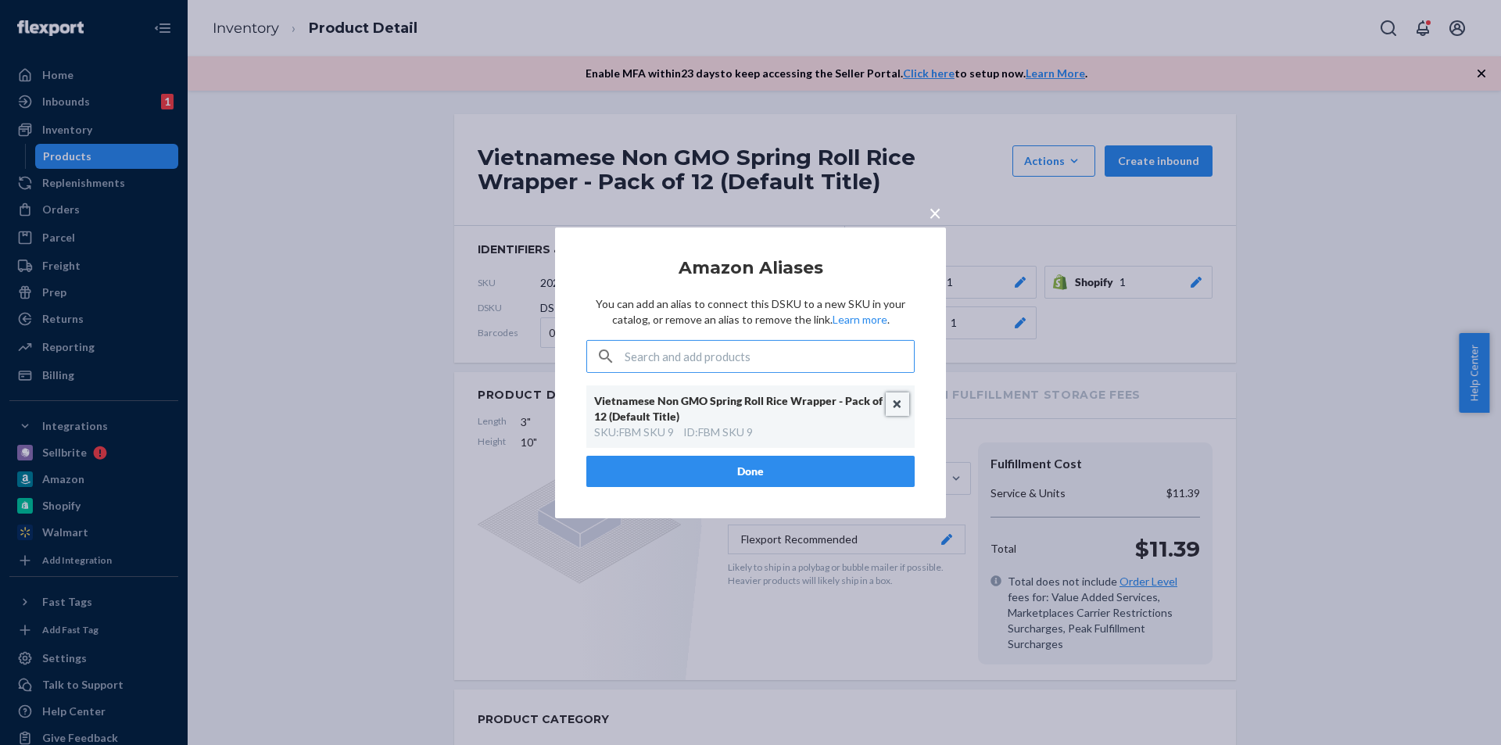
click at [891, 403] on button "Unlink" at bounding box center [897, 403] width 23 height 23
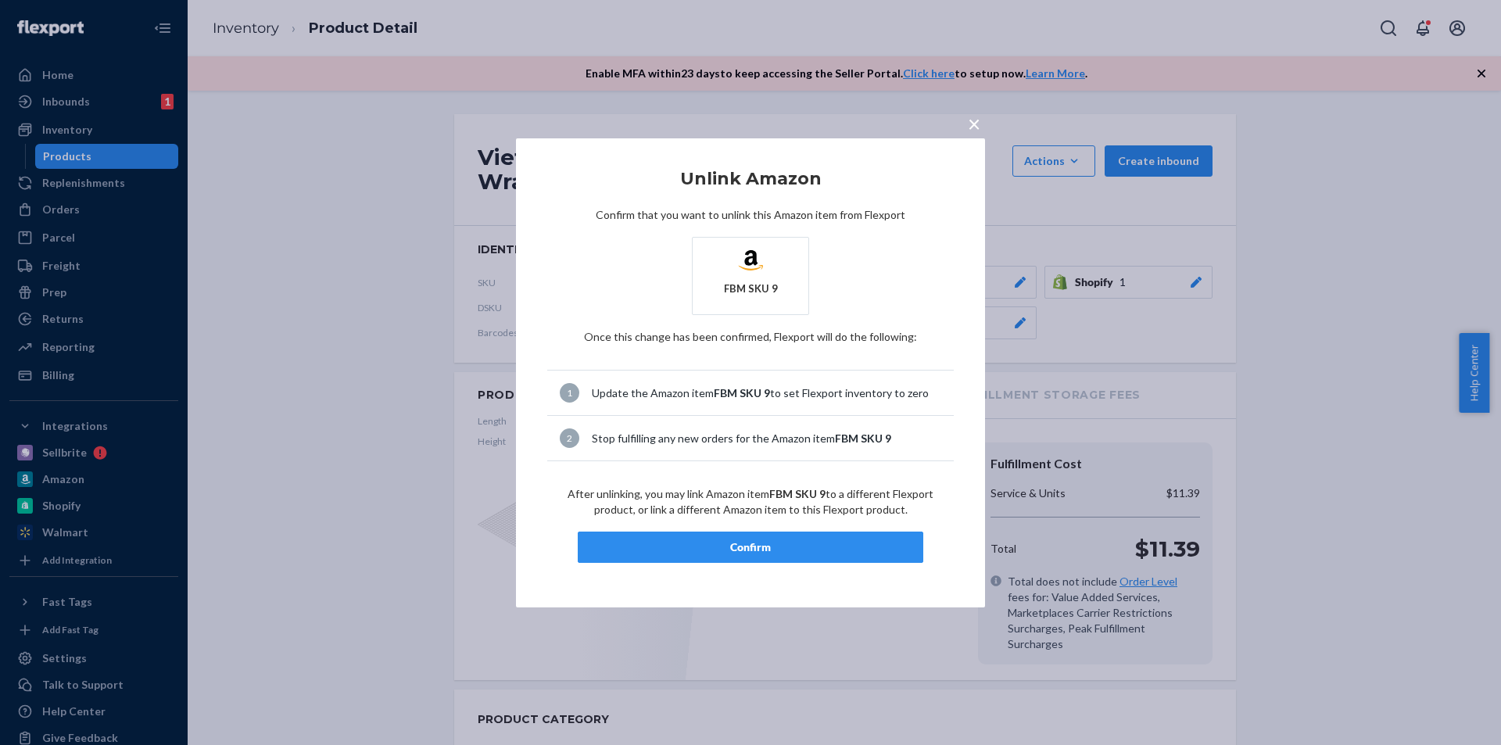
click at [752, 541] on div "Confirm" at bounding box center [750, 547] width 319 height 16
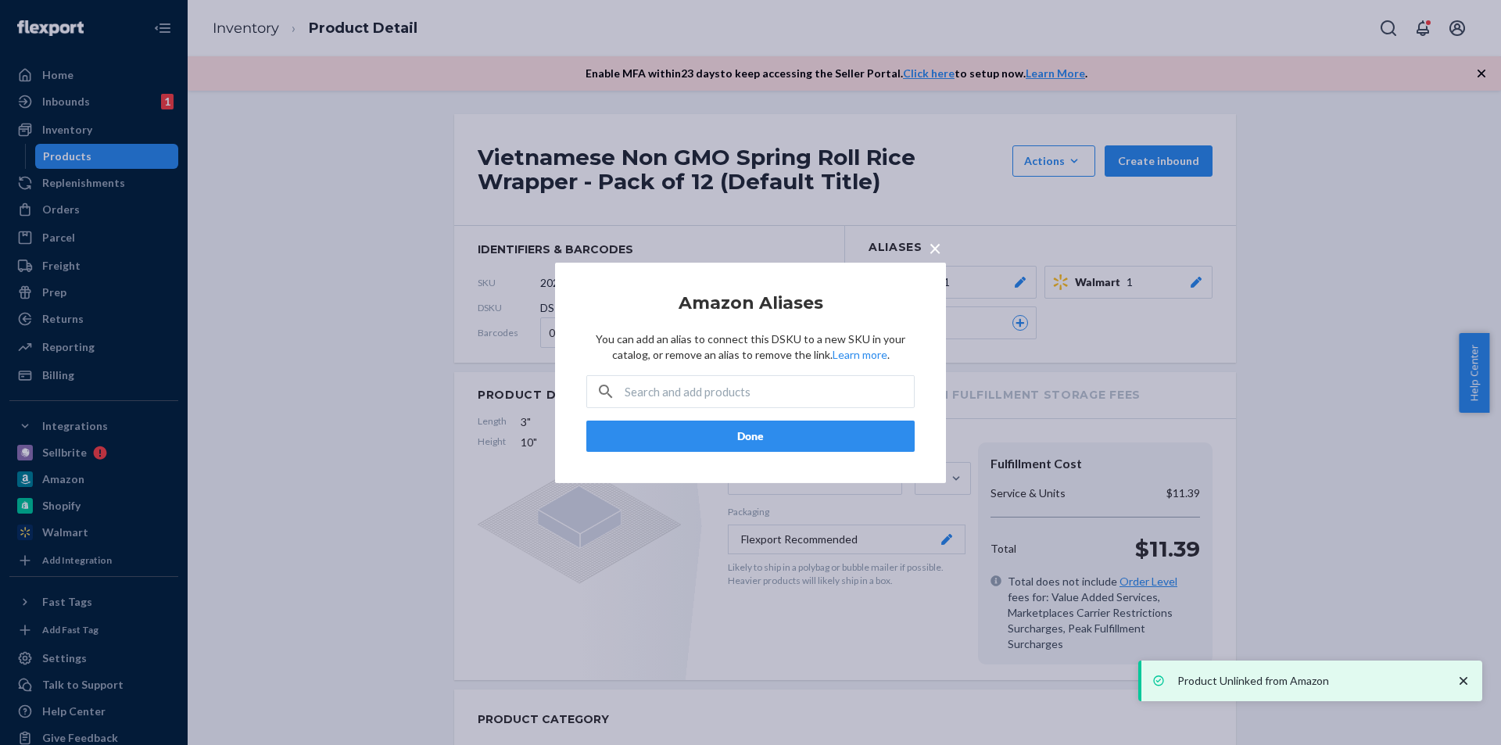
click at [743, 442] on button "Done" at bounding box center [750, 436] width 328 height 31
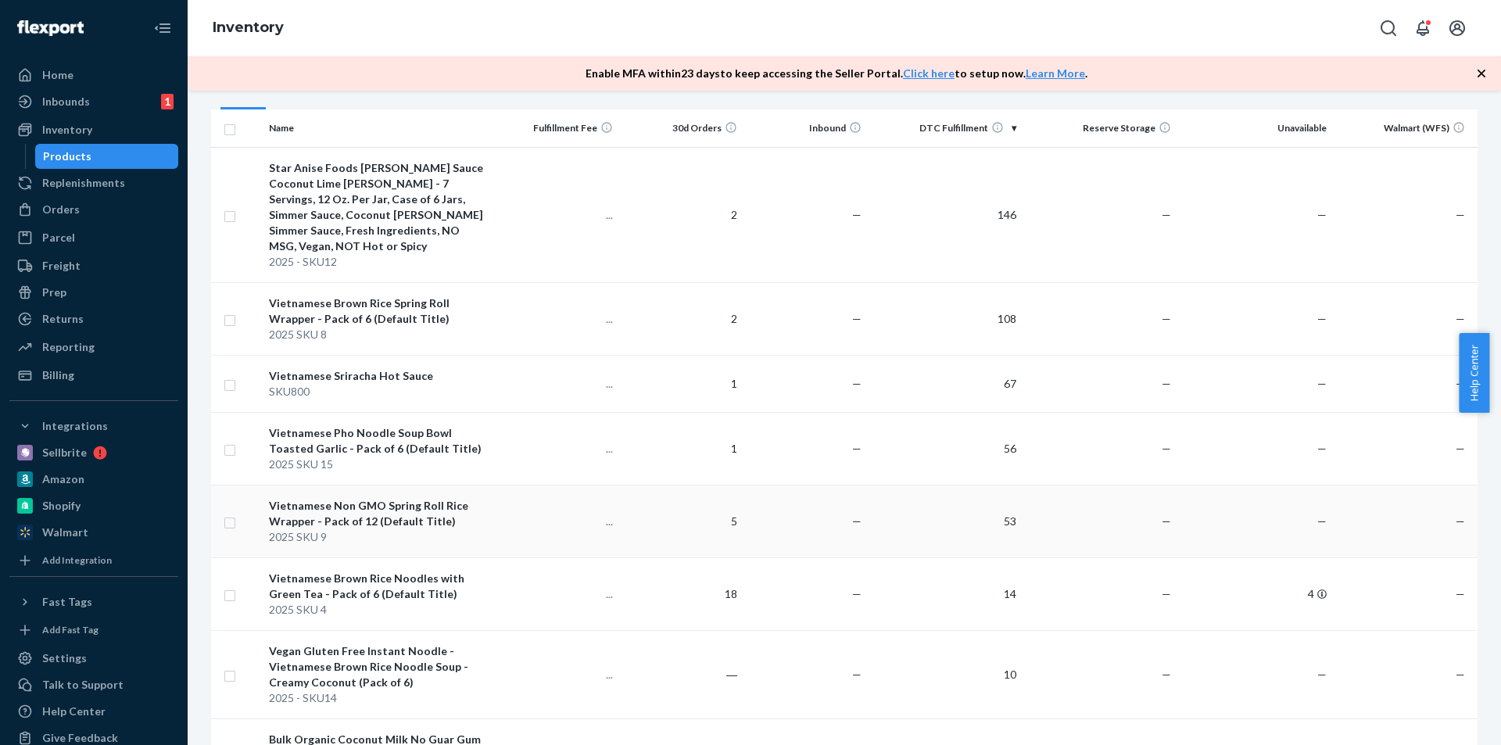
scroll to position [235, 0]
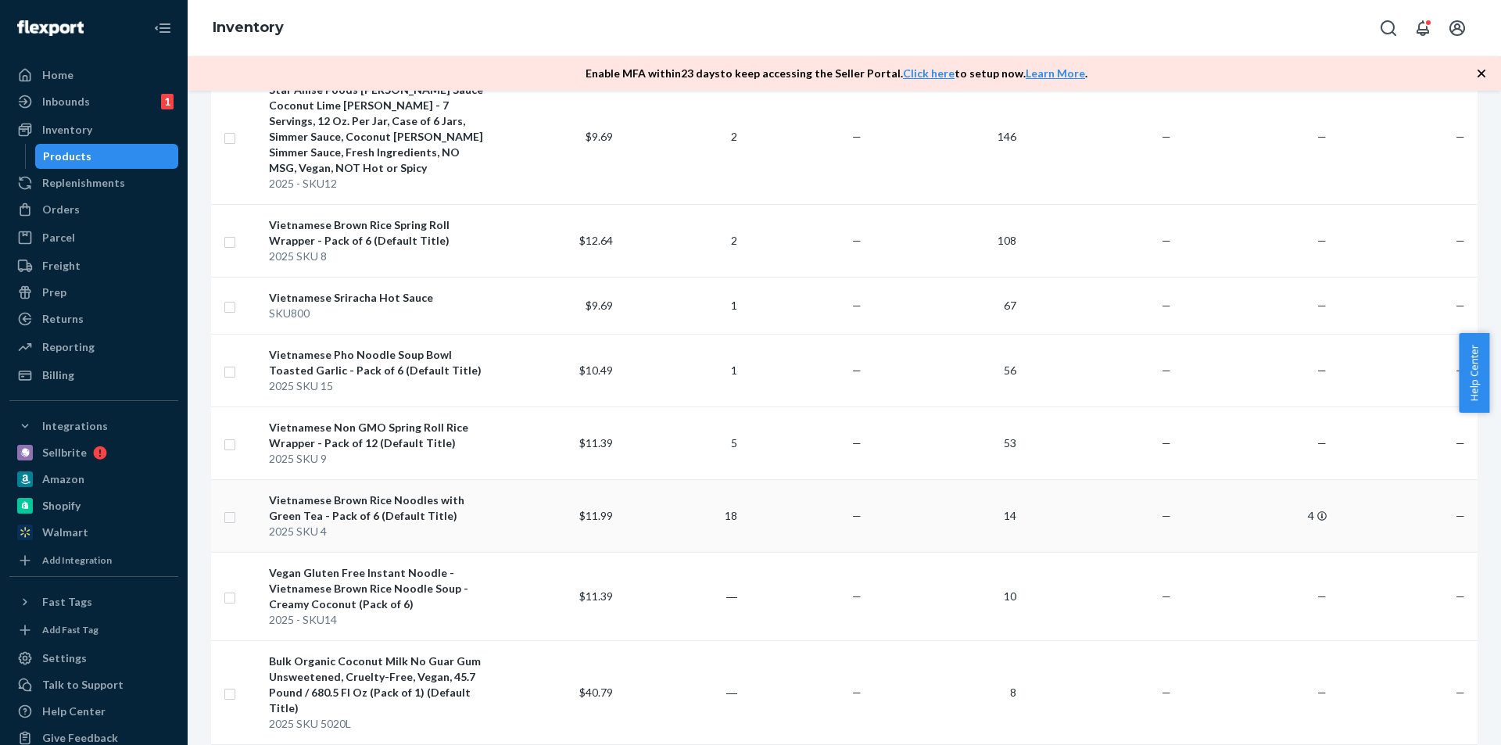
click at [464, 492] on div "Vietnamese Brown Rice Noodles with Green Tea - Pack of 6 (Default Title)" at bounding box center [379, 507] width 220 height 31
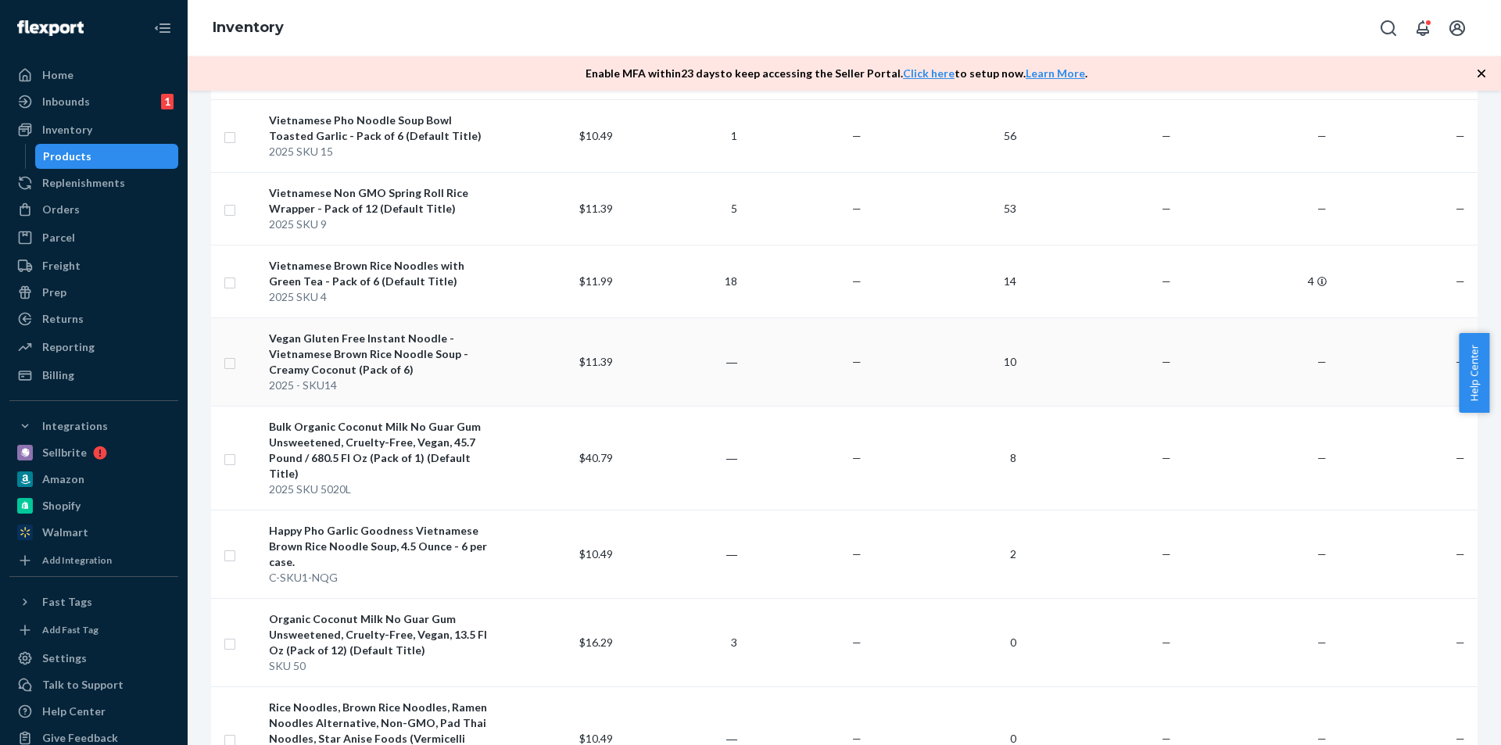
click at [719, 328] on td "―" at bounding box center [681, 361] width 124 height 88
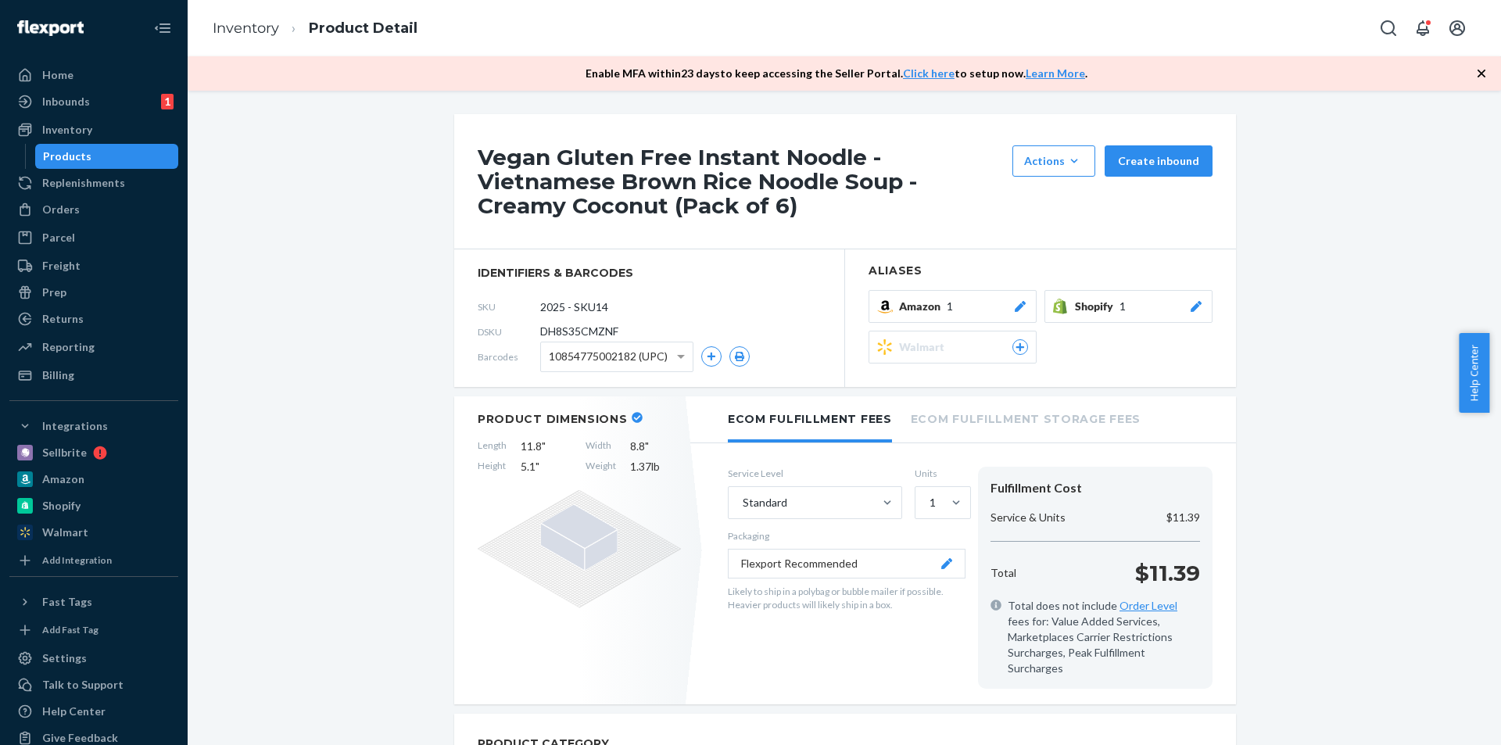
click at [978, 310] on div "Amazon 1" at bounding box center [963, 307] width 129 height 16
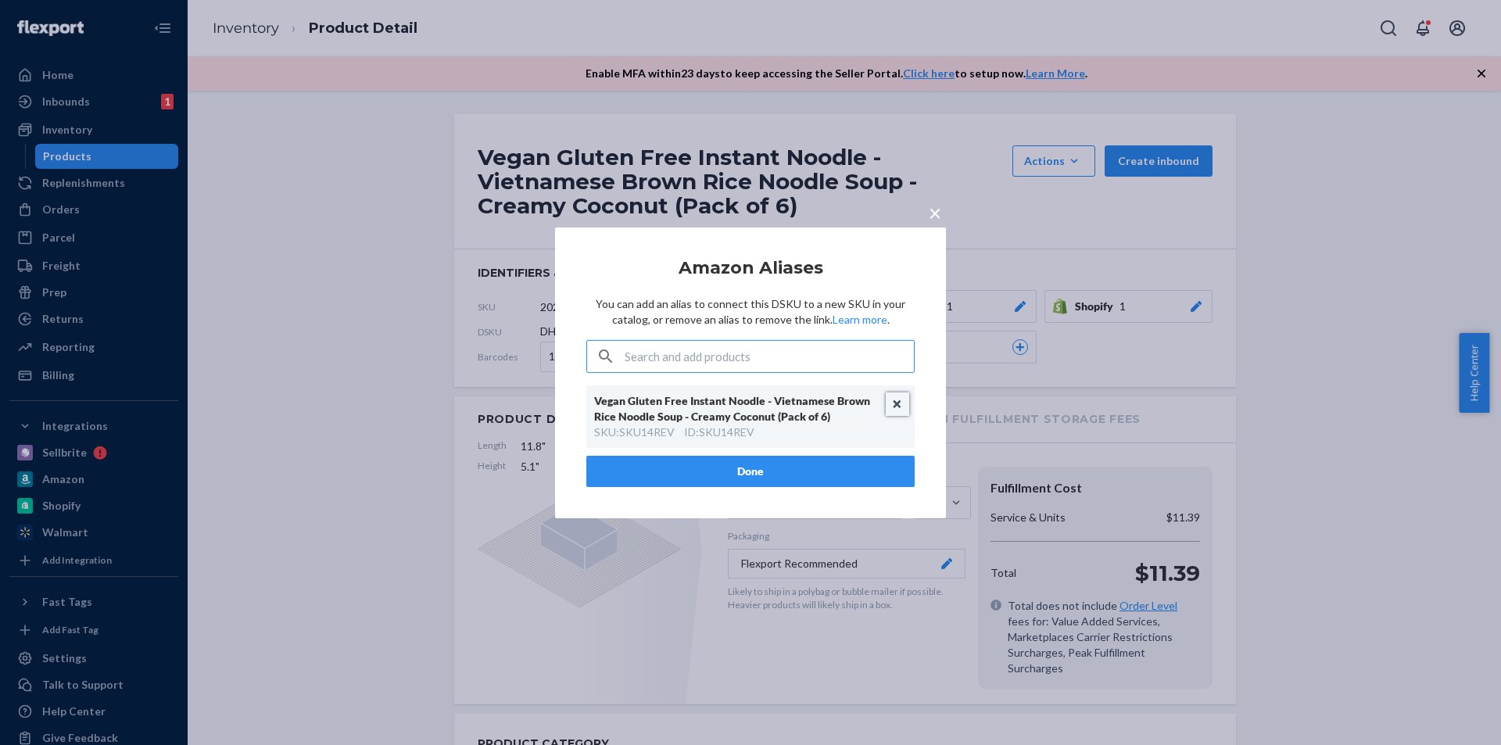
click at [888, 411] on button "Unlink" at bounding box center [897, 403] width 23 height 23
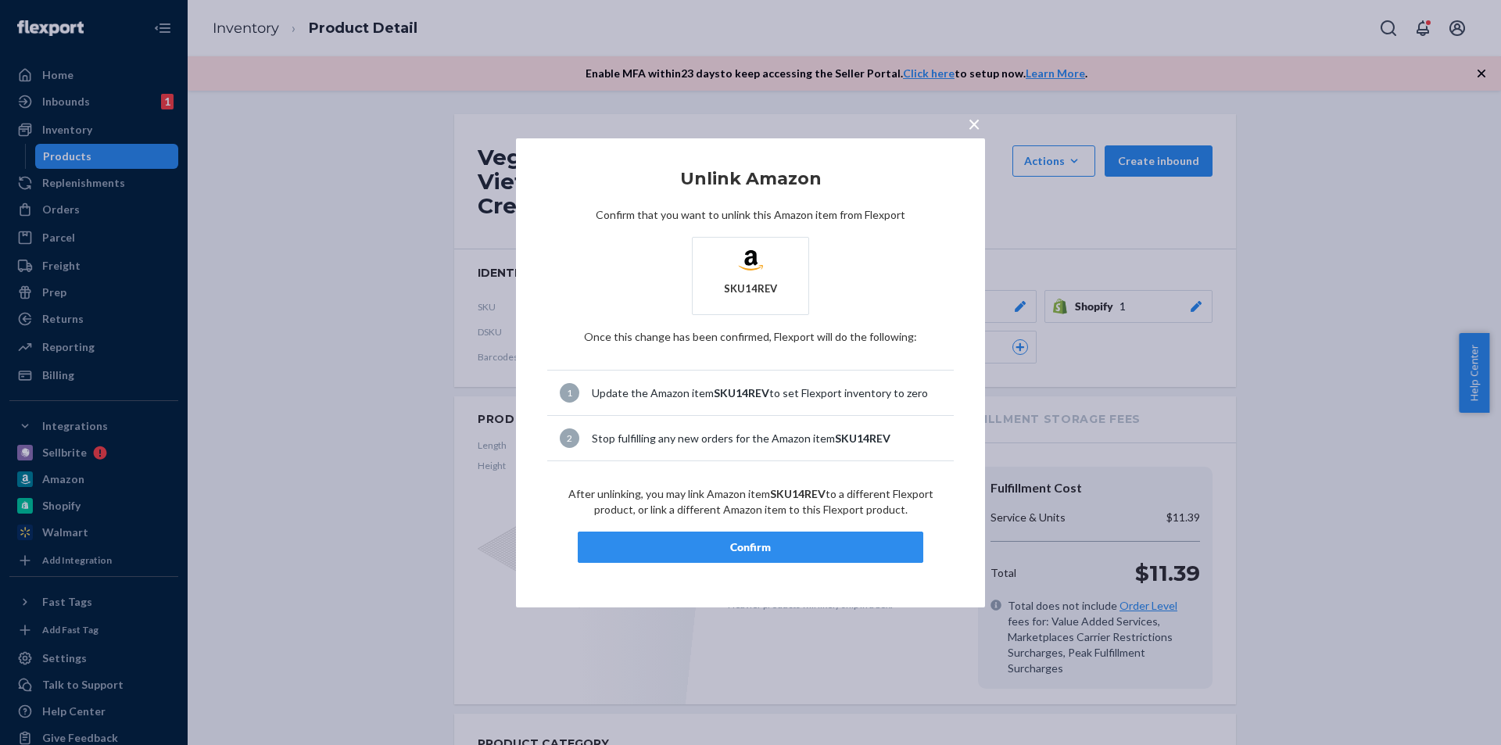
click at [810, 530] on article "Unlink Amazon Confirm that you want to unlink this Amazon item from Flexport SK…" at bounding box center [750, 367] width 406 height 394
click at [810, 537] on button "Confirm" at bounding box center [751, 547] width 346 height 31
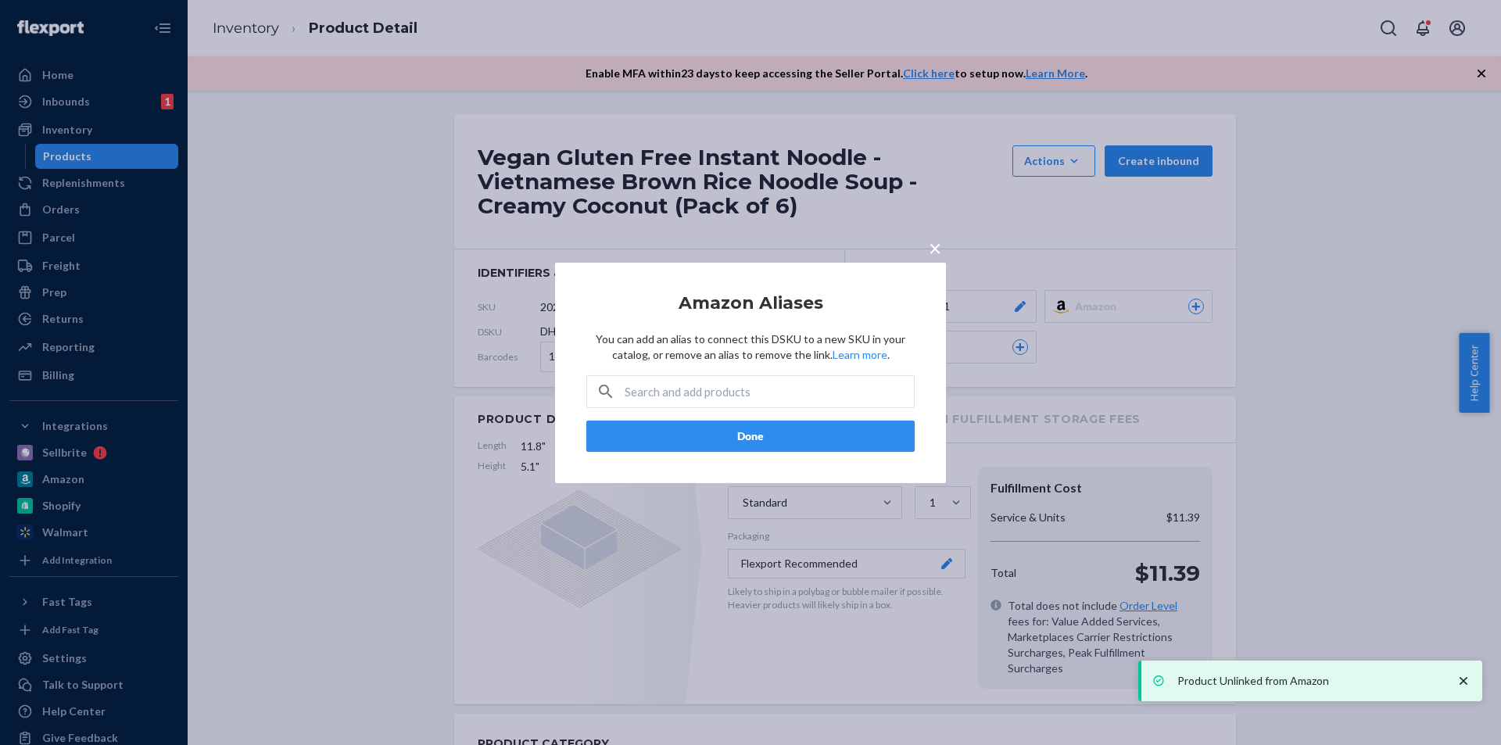
click at [894, 442] on button "Done" at bounding box center [750, 436] width 328 height 31
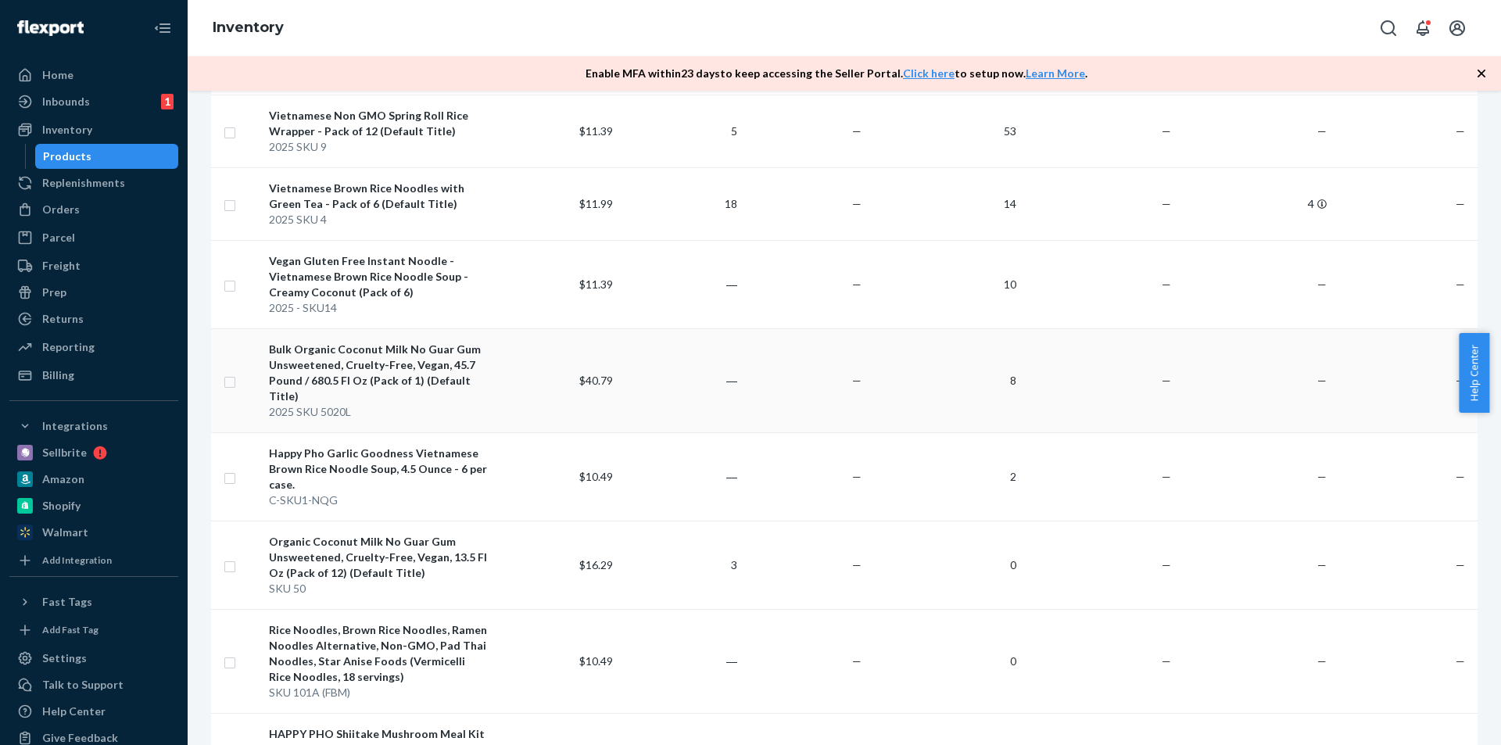
scroll to position [547, 0]
click at [475, 341] on div "Bulk Organic Coconut Milk No Guar Gum Unsweetened, Cruelty-Free, Vegan, 45.7 Po…" at bounding box center [379, 372] width 220 height 63
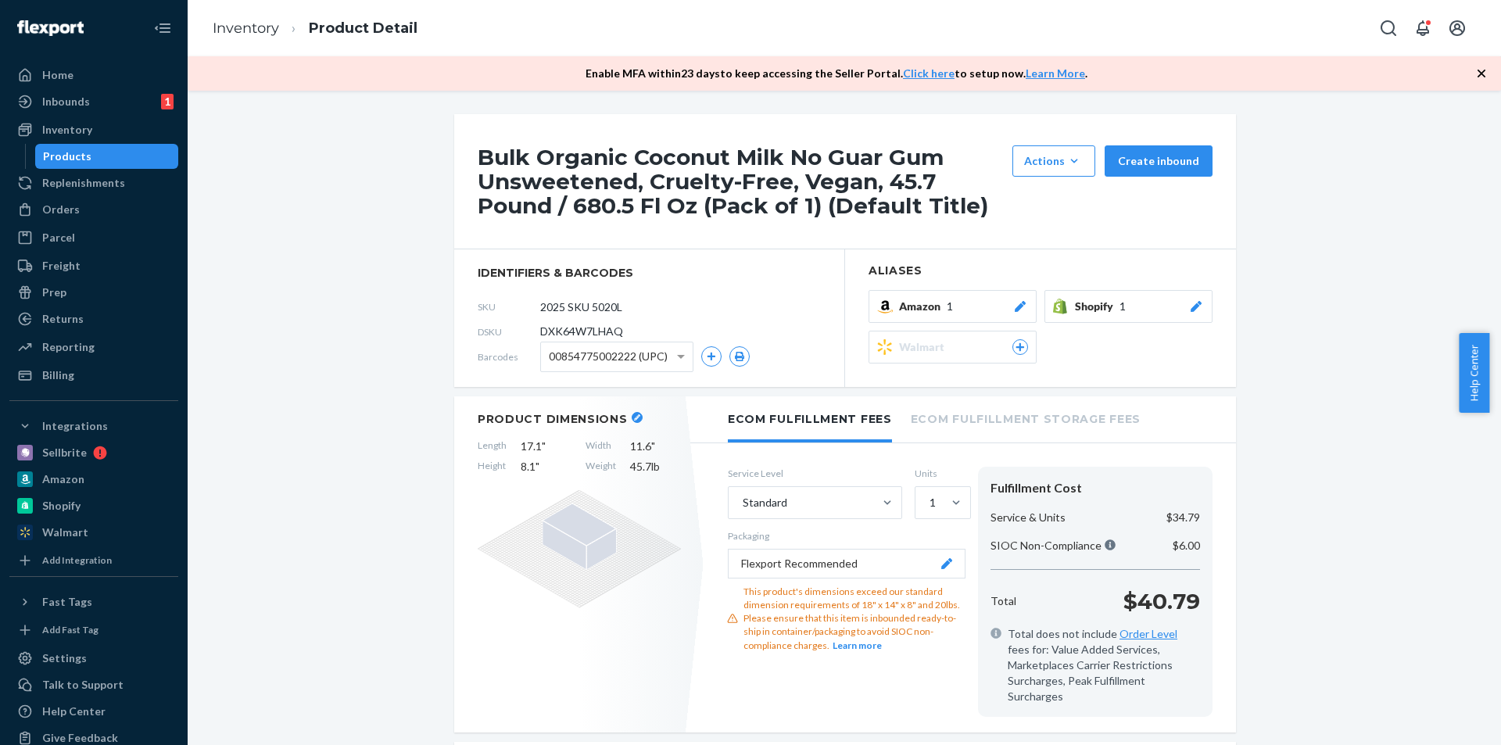
click at [961, 292] on button "Amazon 1" at bounding box center [952, 306] width 168 height 33
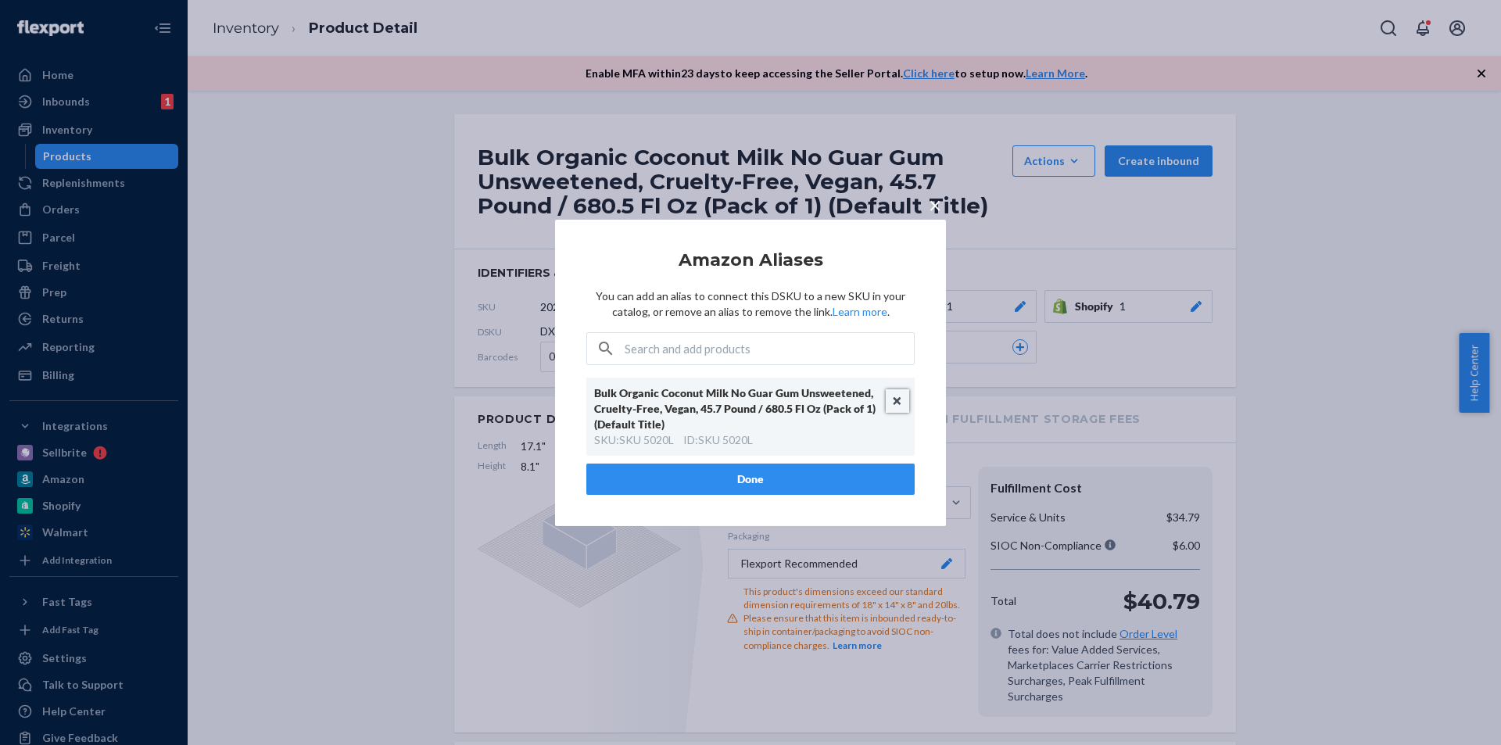
click at [893, 400] on button "Unlink" at bounding box center [897, 400] width 23 height 23
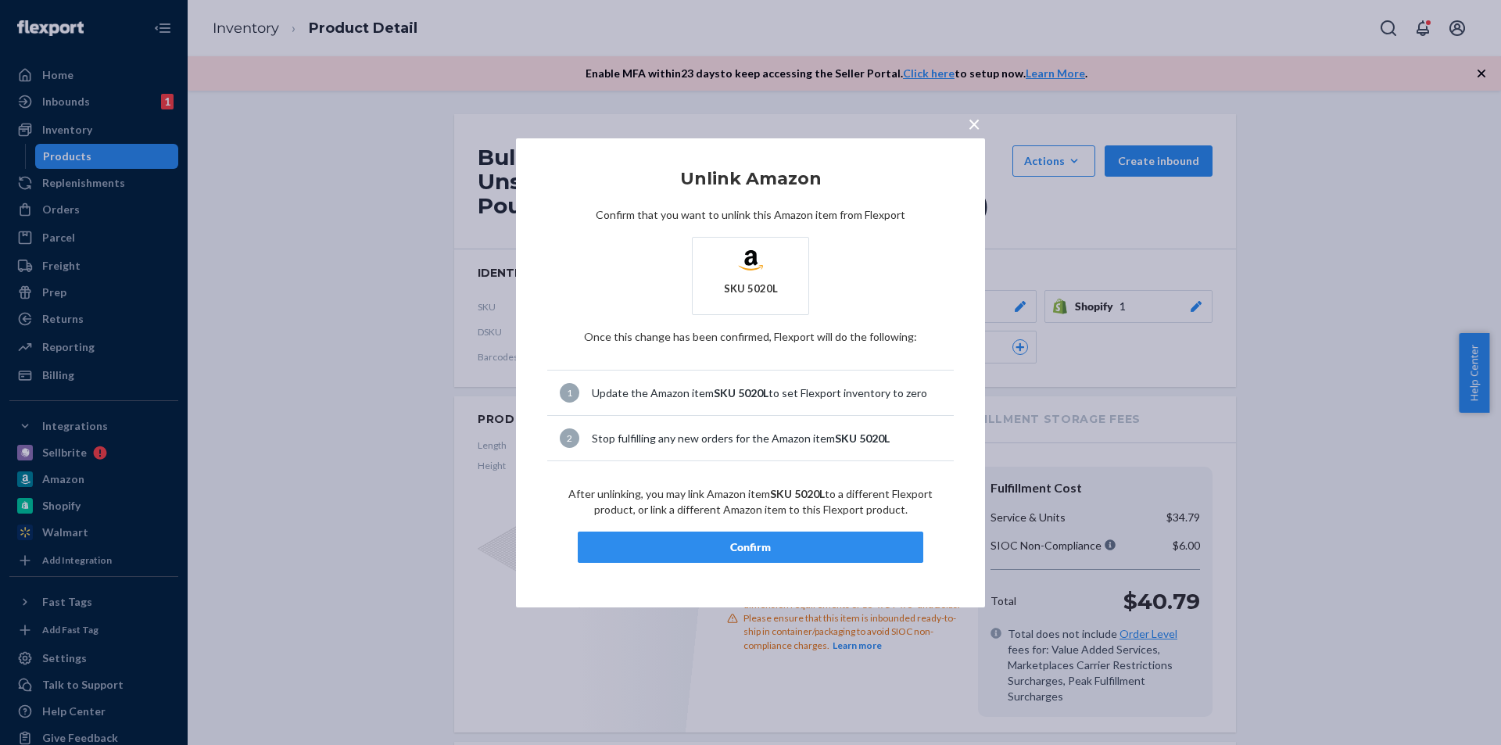
click at [818, 539] on button "Confirm" at bounding box center [751, 547] width 346 height 31
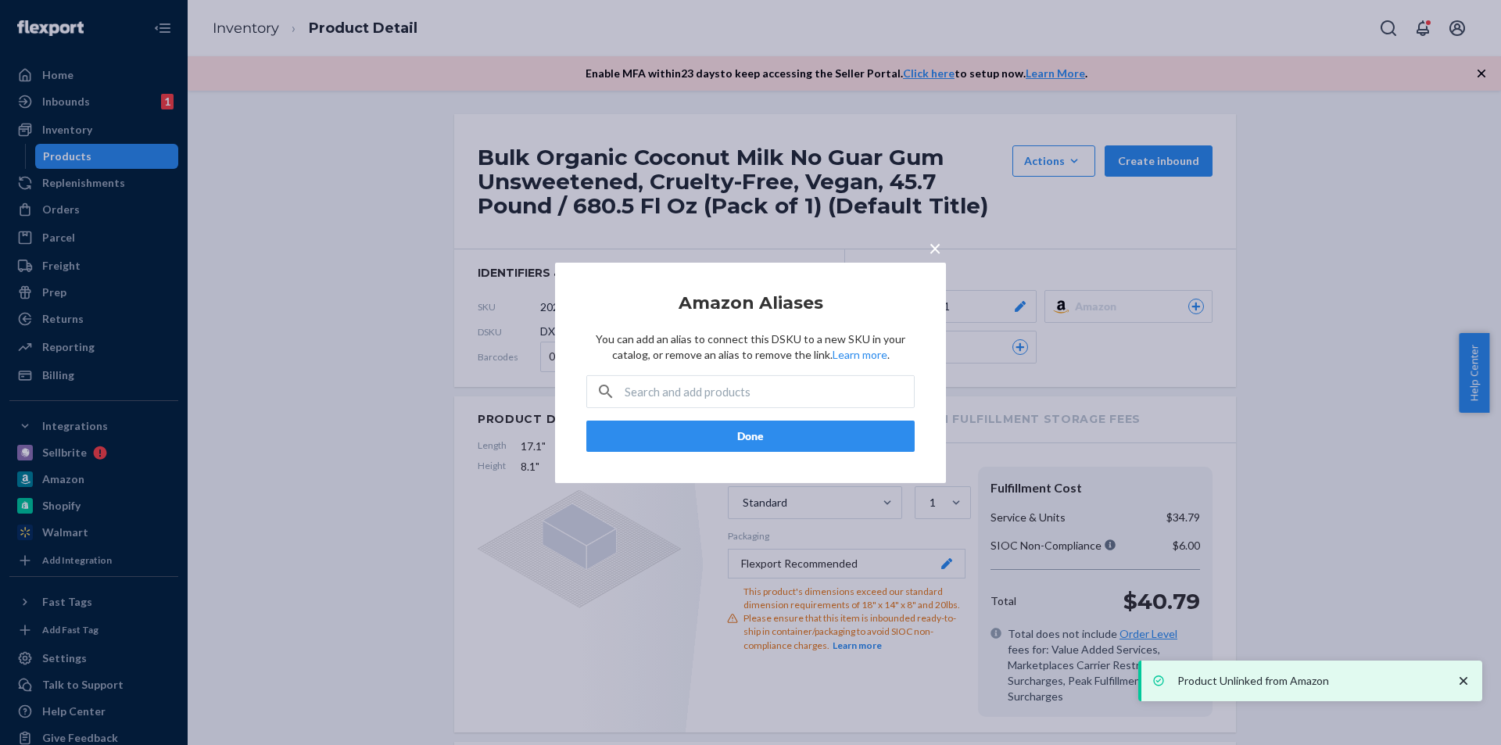
click at [858, 447] on button "Done" at bounding box center [750, 436] width 328 height 31
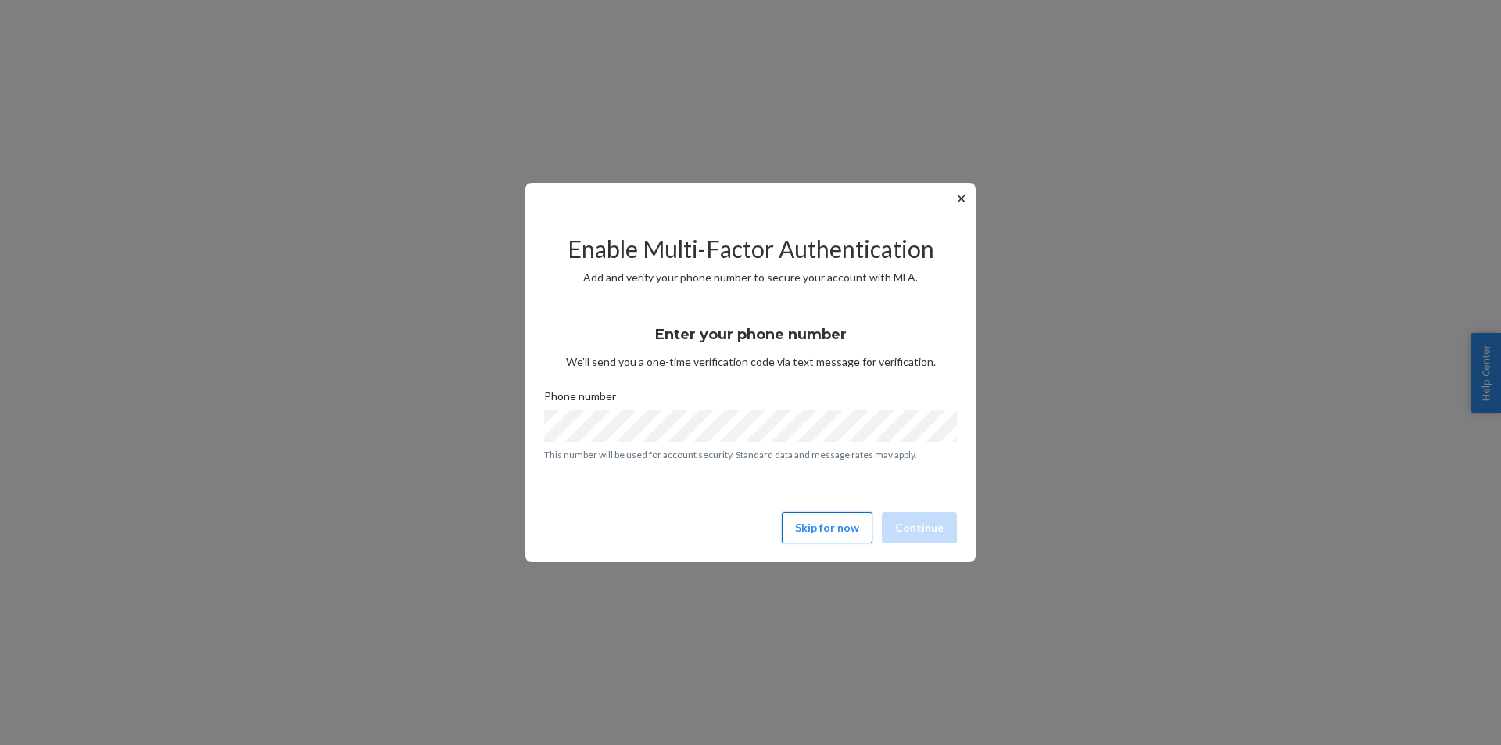
click at [847, 525] on button "Skip for now" at bounding box center [827, 527] width 91 height 31
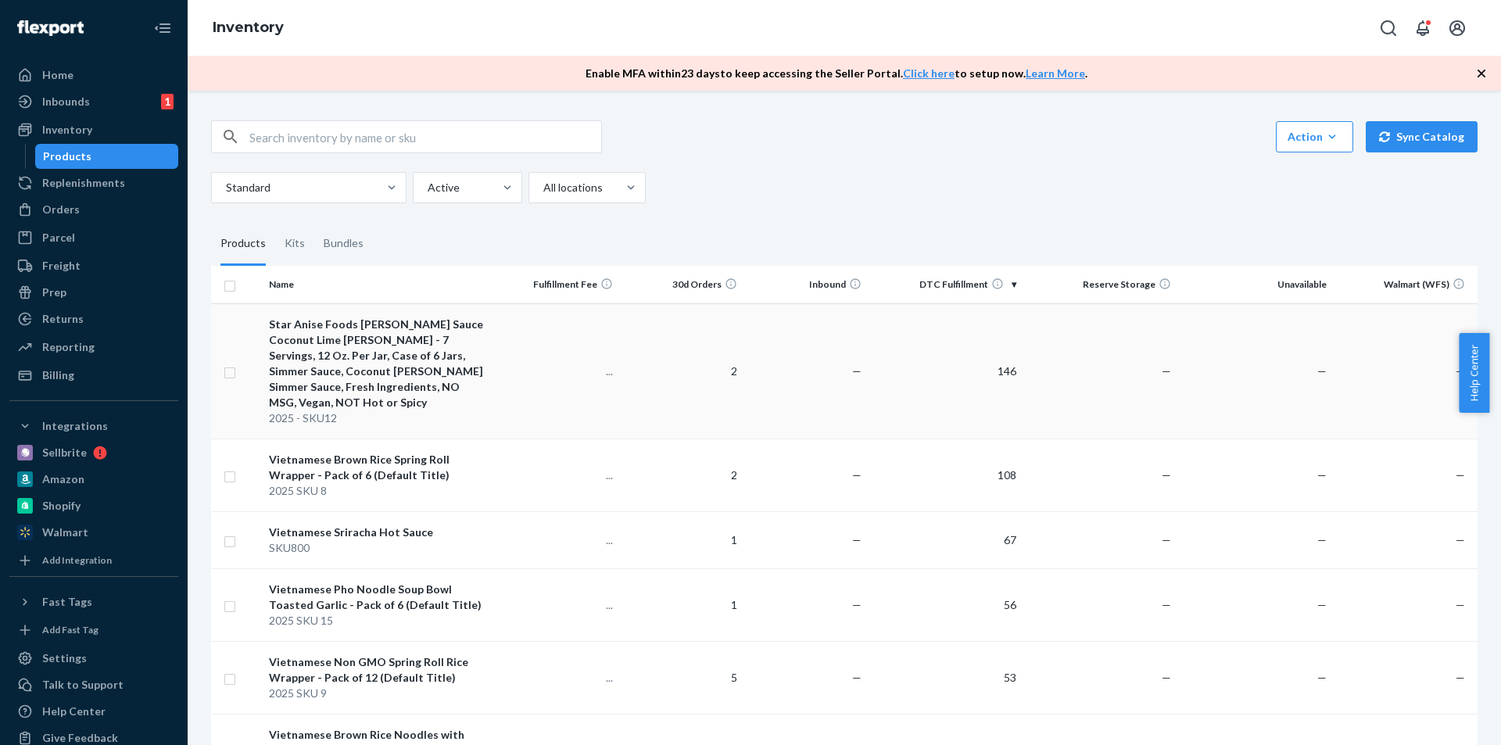
drag, startPoint x: 578, startPoint y: 347, endPoint x: 566, endPoint y: 340, distance: 14.3
click at [566, 340] on td "..." at bounding box center [558, 370] width 124 height 135
click at [435, 452] on div "Vietnamese Brown Rice Spring Roll Wrapper - Pack of 6 (Default Title)" at bounding box center [379, 467] width 220 height 31
click at [368, 525] on div "Vietnamese Sriracha Hot Sauce" at bounding box center [379, 533] width 220 height 16
click at [389, 582] on div "Vietnamese Pho Noodle Soup Bowl Toasted Garlic - Pack of 6 (Default Title)" at bounding box center [379, 597] width 220 height 31
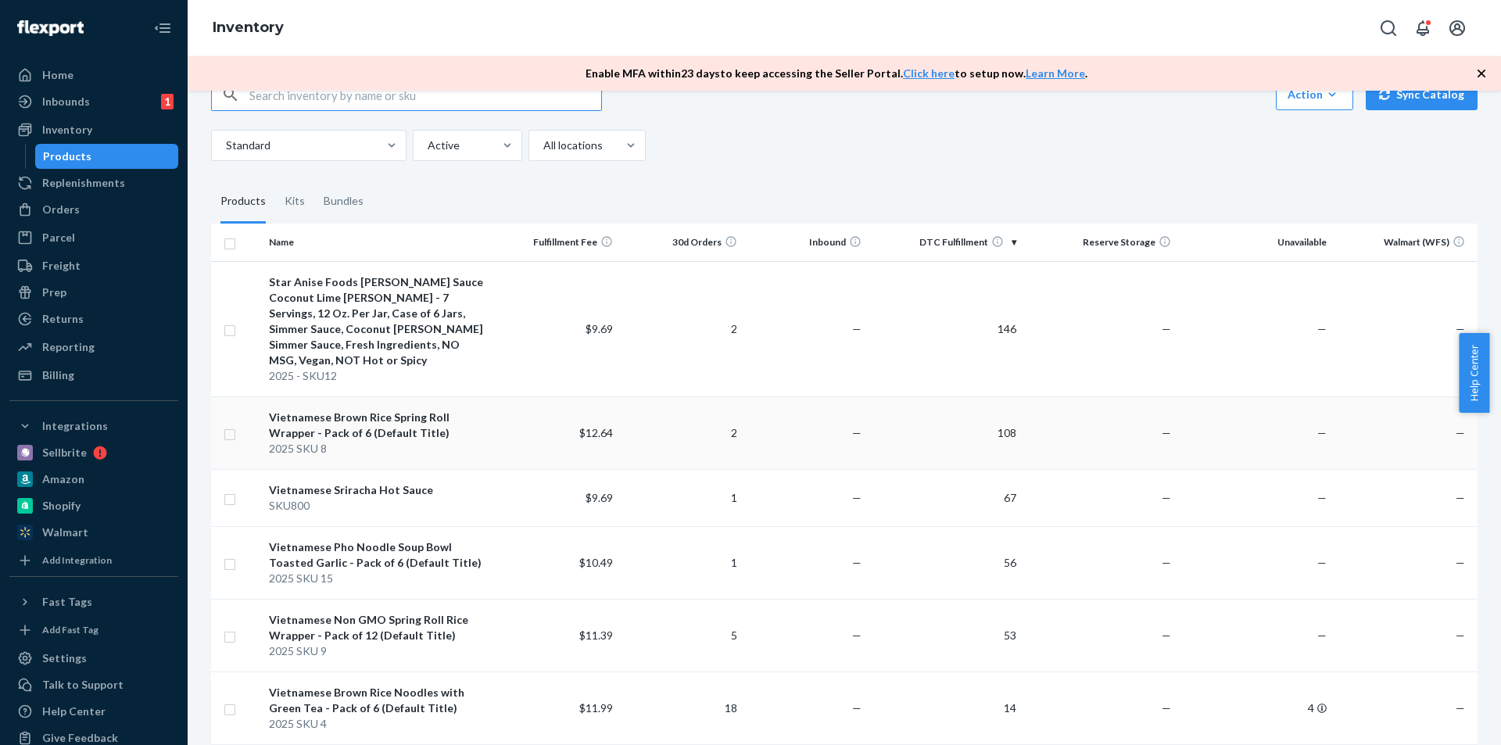
scroll to position [156, 0]
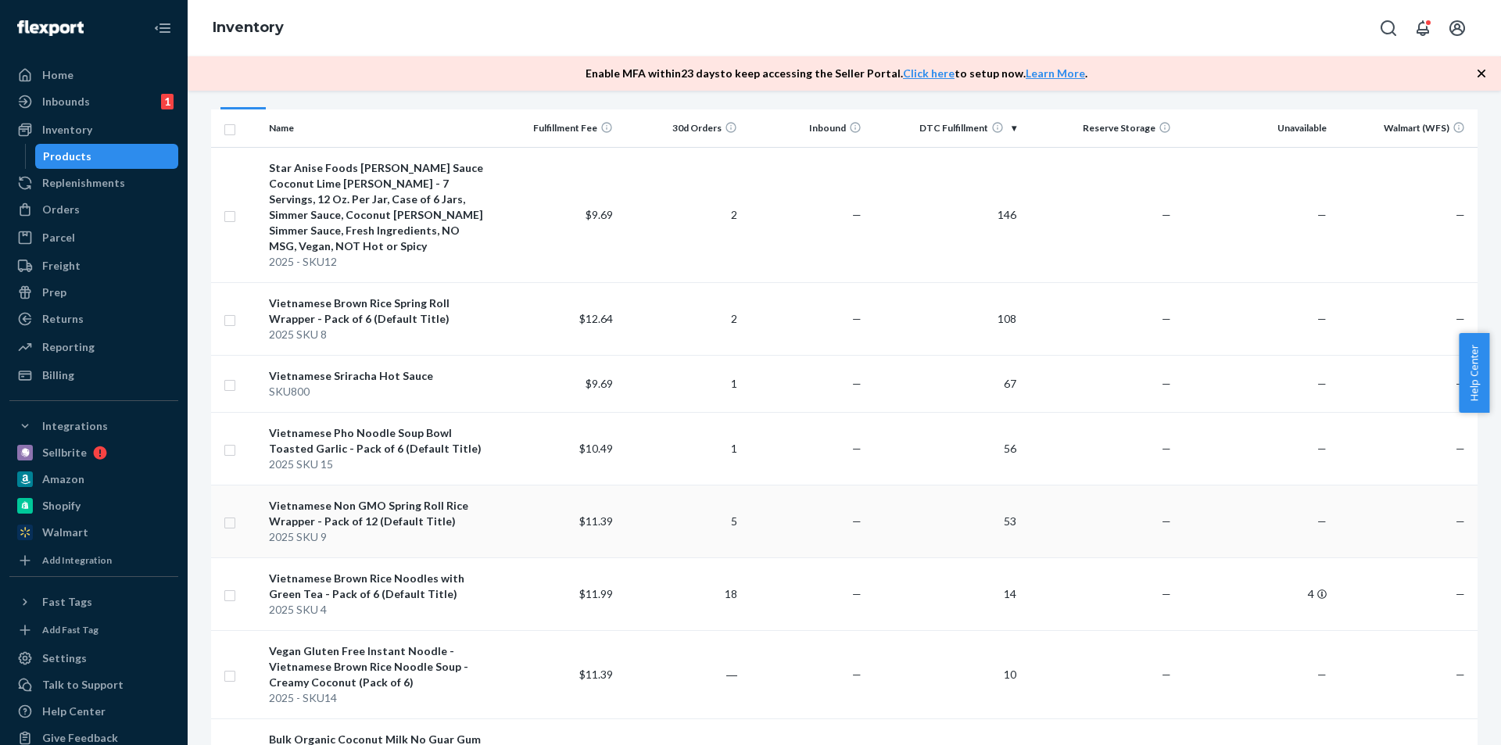
click at [390, 513] on div "Vietnamese Non GMO Spring Roll Rice Wrapper - Pack of 12 (Default Title)" at bounding box center [379, 513] width 220 height 31
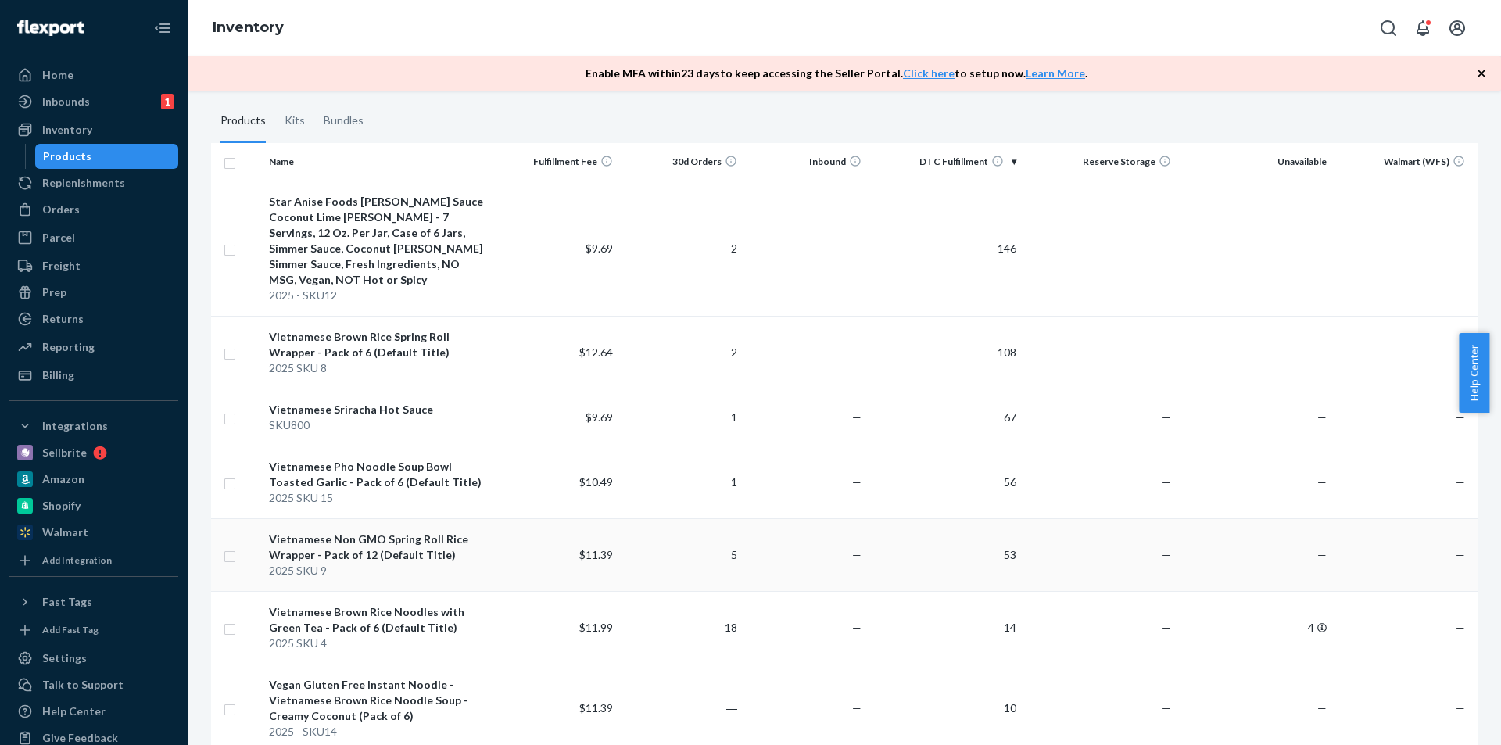
scroll to position [156, 0]
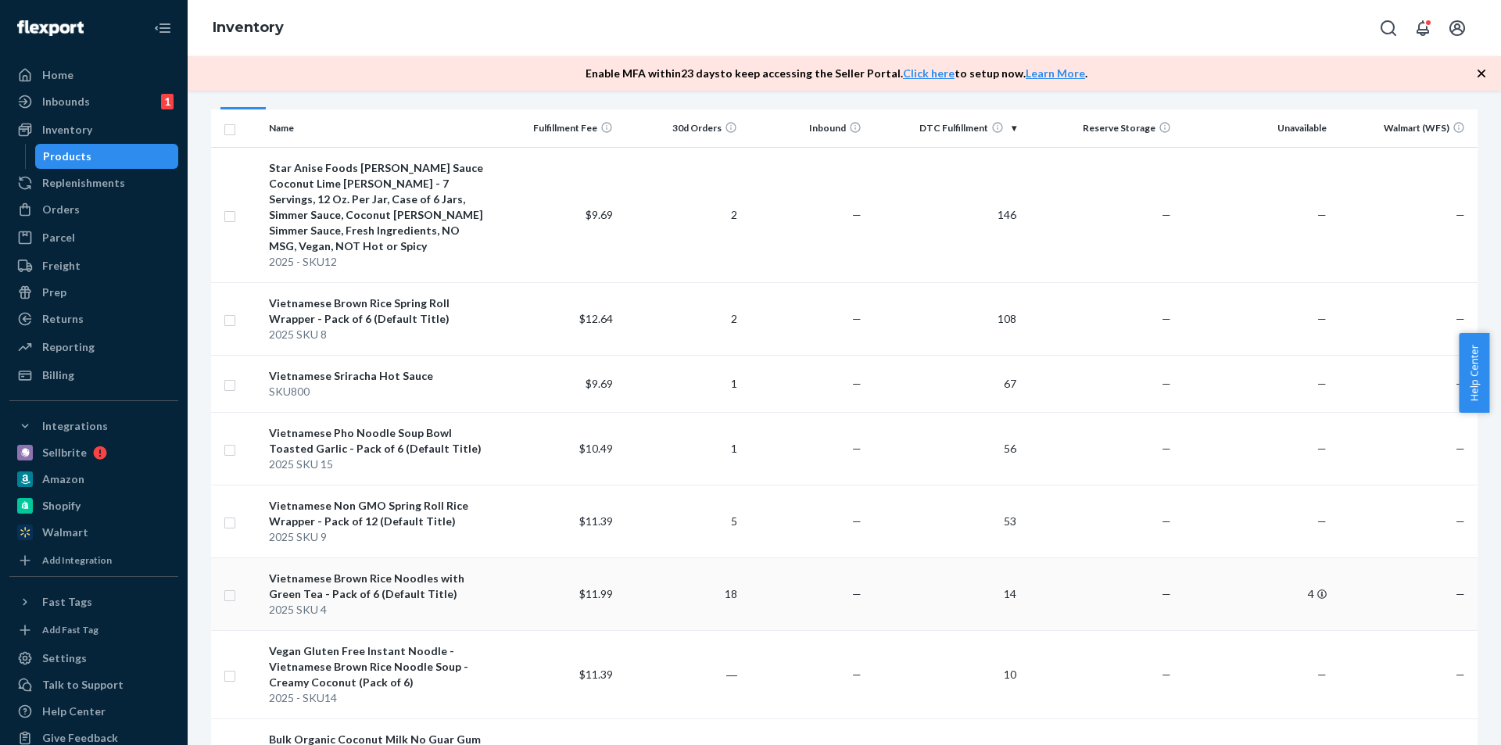
click at [426, 577] on div "Vietnamese Brown Rice Noodles with Green Tea - Pack of 6 (Default Title)" at bounding box center [379, 586] width 220 height 31
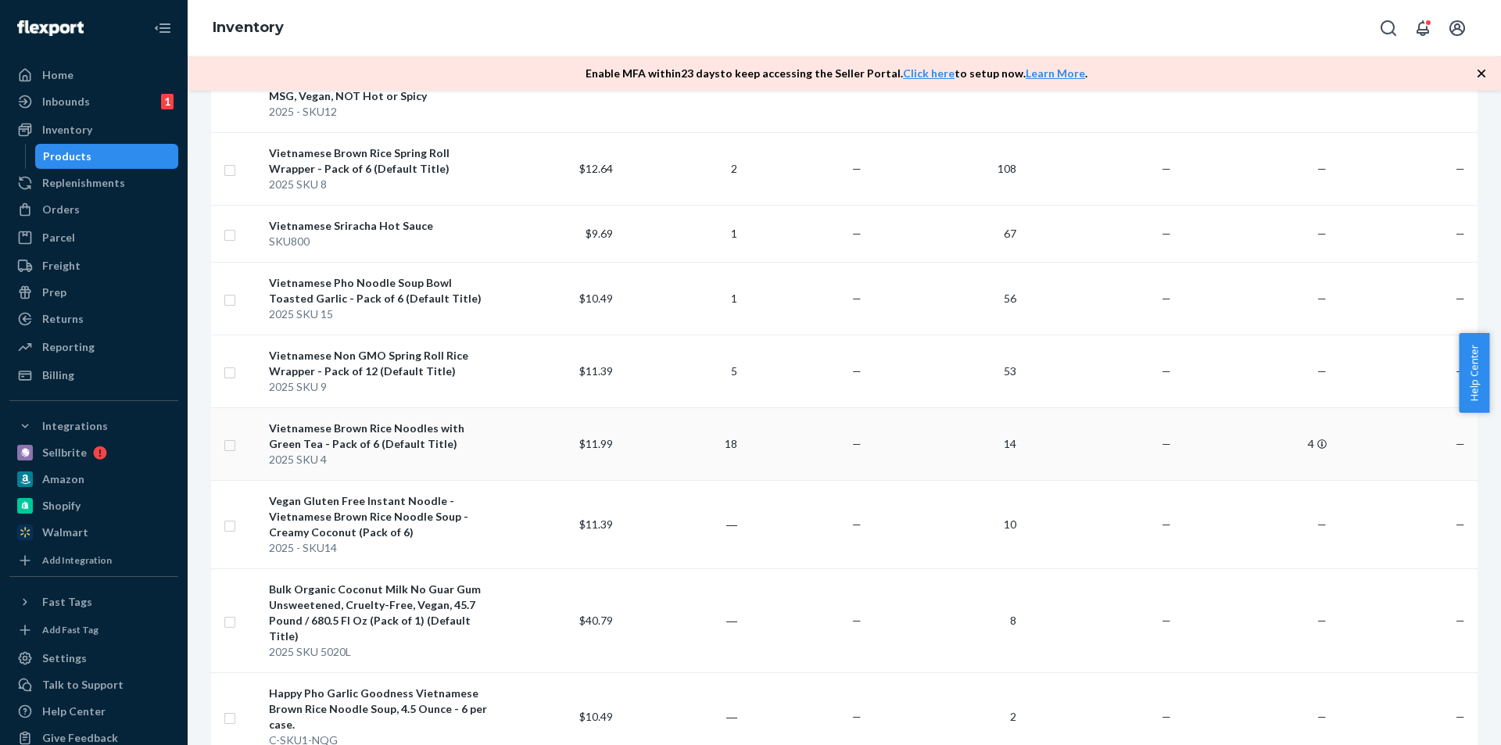
scroll to position [313, 0]
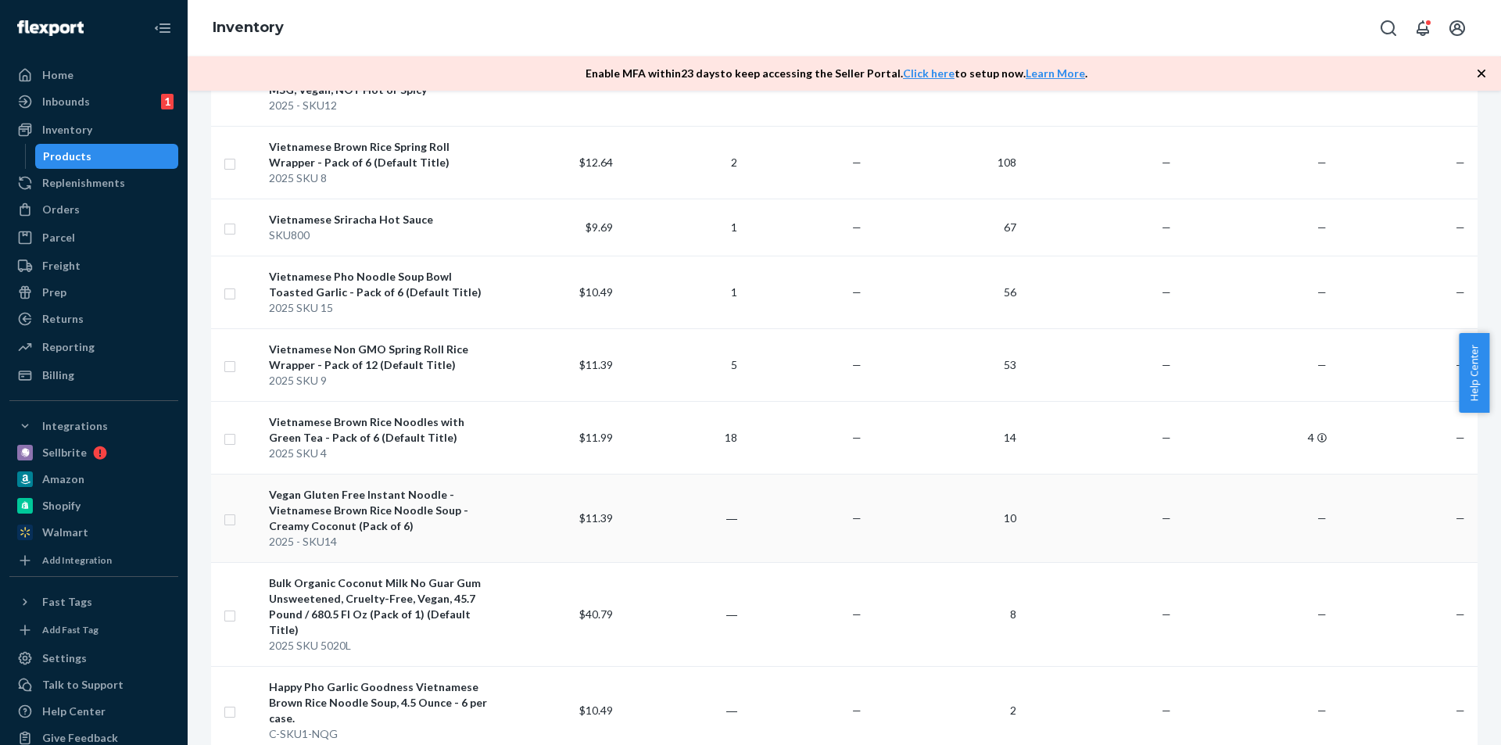
click at [460, 487] on div "Vegan Gluten Free Instant Noodle - Vietnamese Brown Rice Noodle Soup - Creamy C…" at bounding box center [379, 510] width 220 height 47
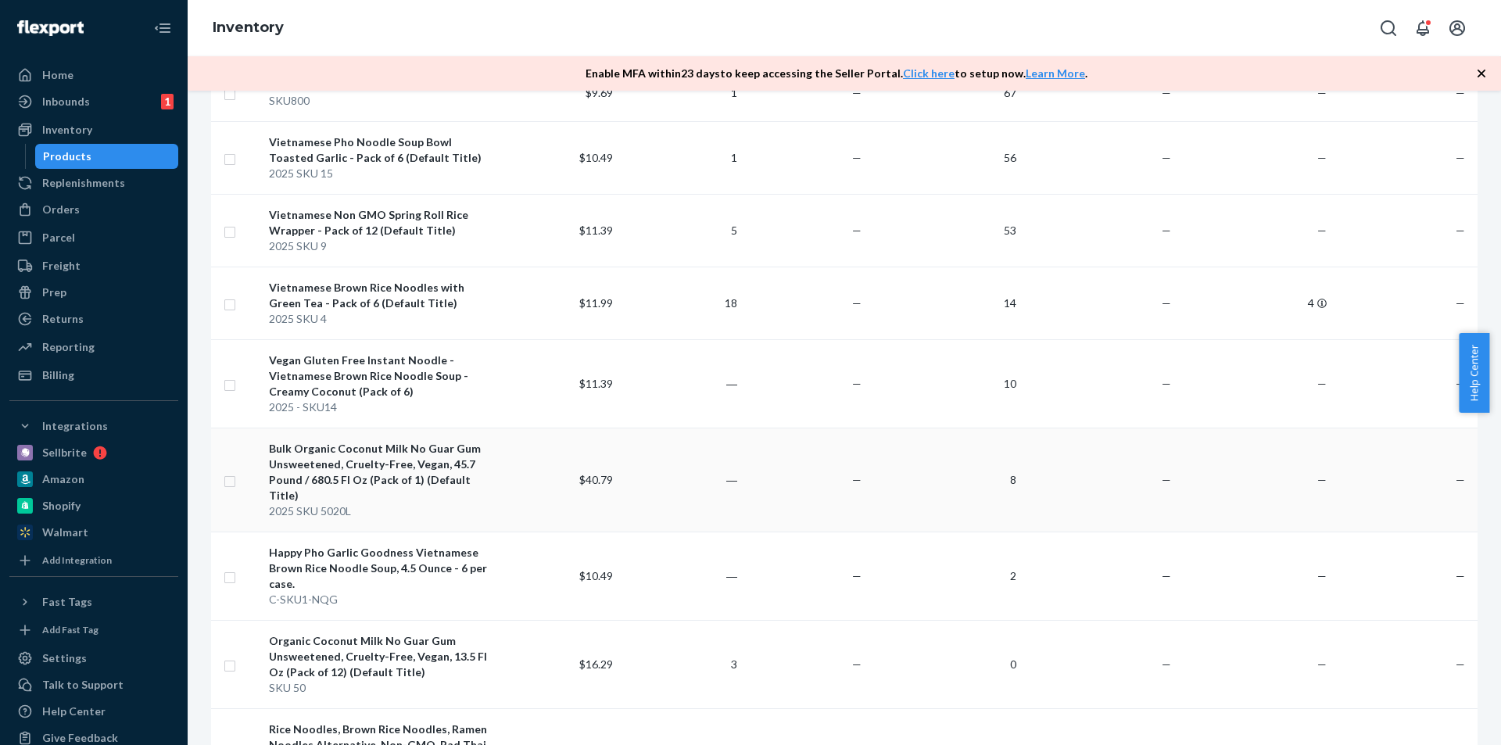
scroll to position [469, 0]
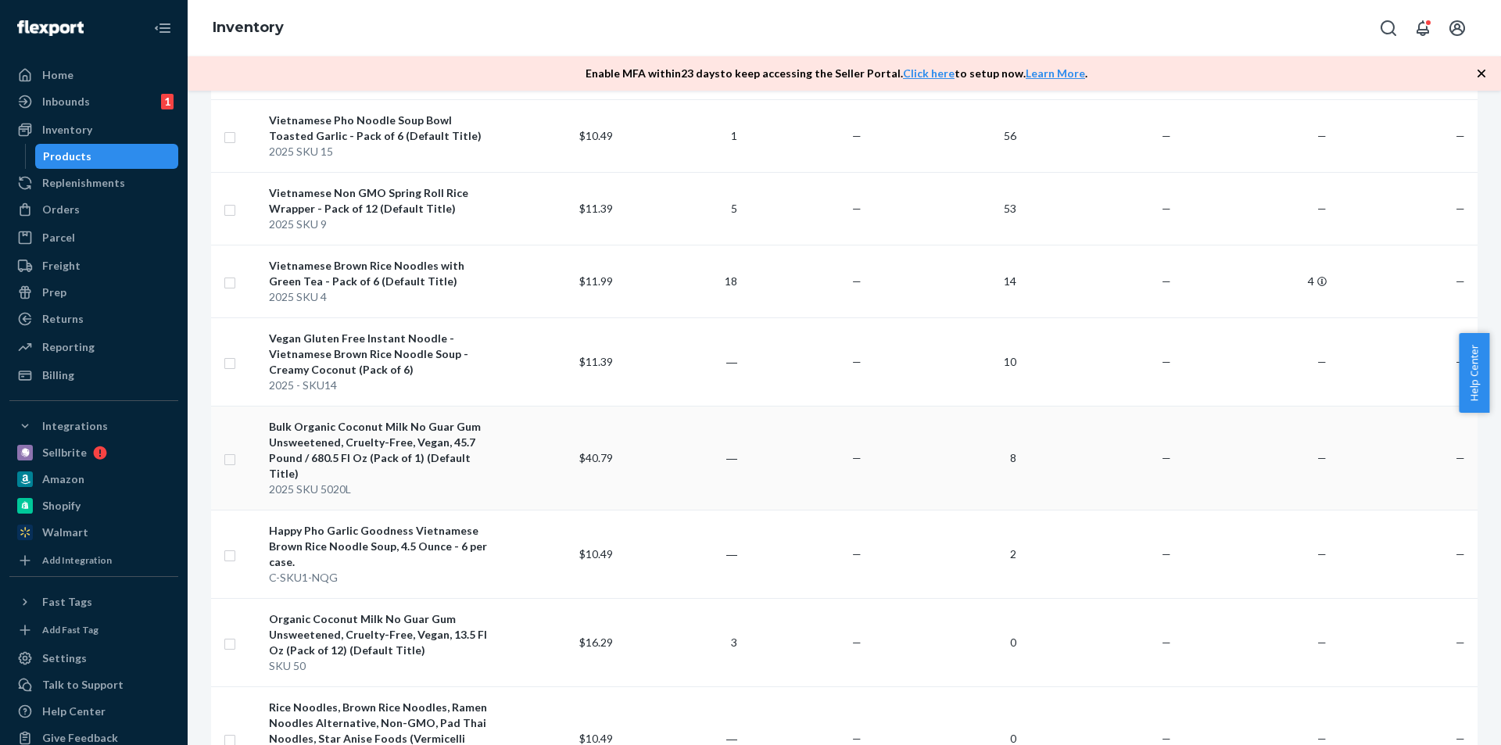
click at [431, 430] on div "Bulk Organic Coconut Milk No Guar Gum Unsweetened, Cruelty-Free, Vegan, 45.7 Po…" at bounding box center [379, 450] width 220 height 63
